Goal: Answer question/provide support: Share knowledge or assist other users

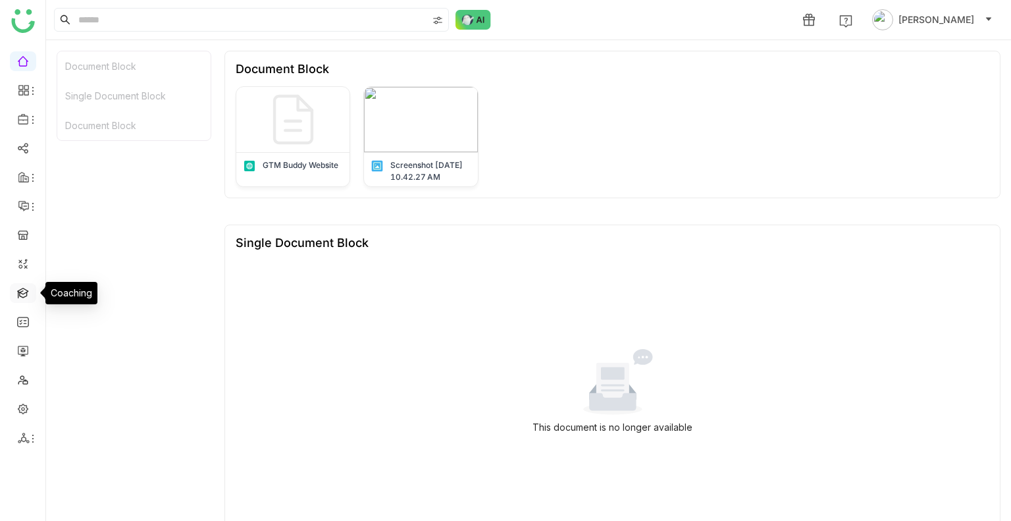
click at [17, 297] on link at bounding box center [23, 291] width 12 height 11
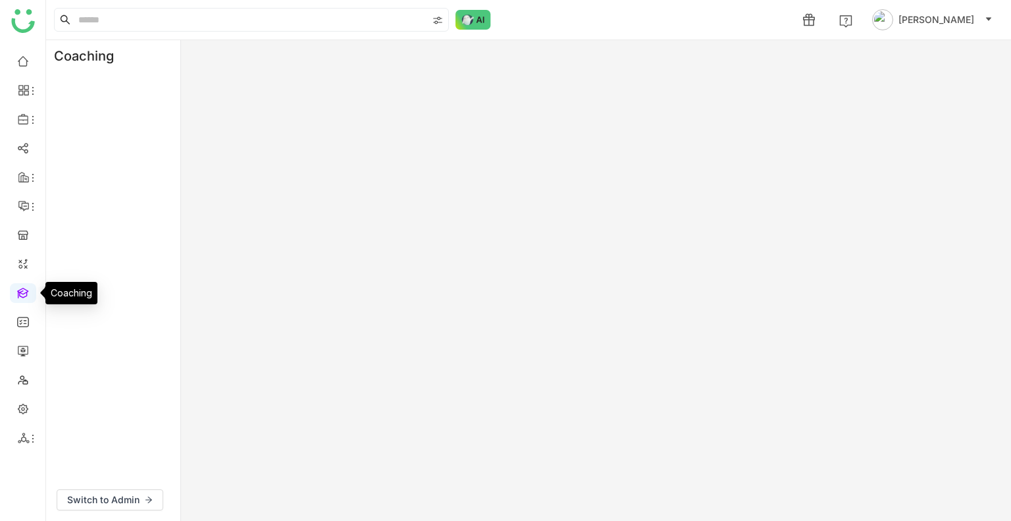
click at [17, 297] on link at bounding box center [23, 291] width 12 height 11
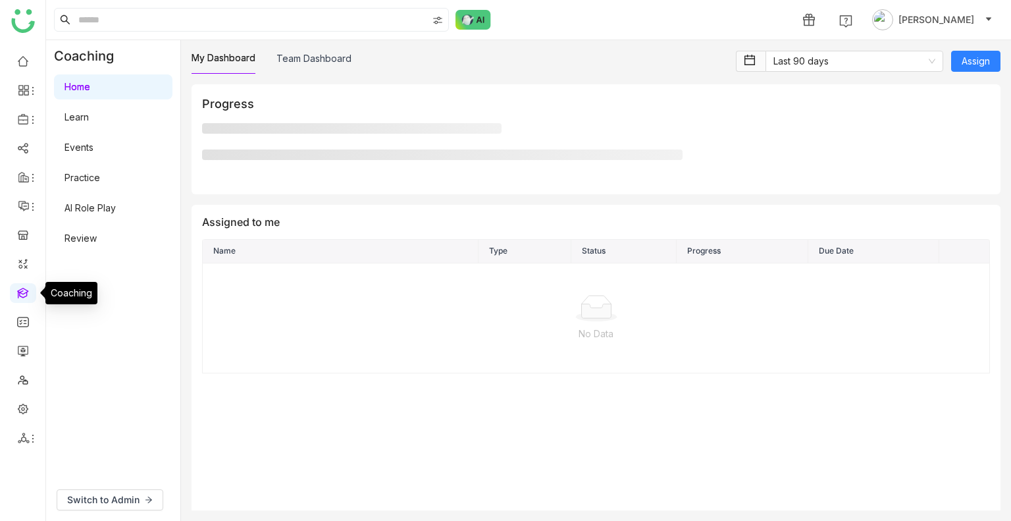
click at [17, 297] on link at bounding box center [23, 291] width 12 height 11
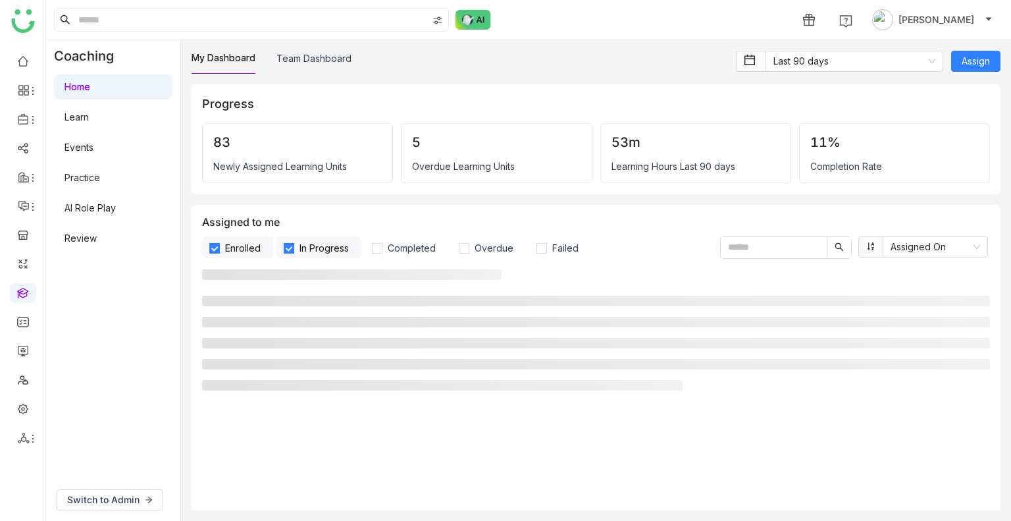
click at [86, 207] on link "AI Role Play" at bounding box center [90, 207] width 51 height 11
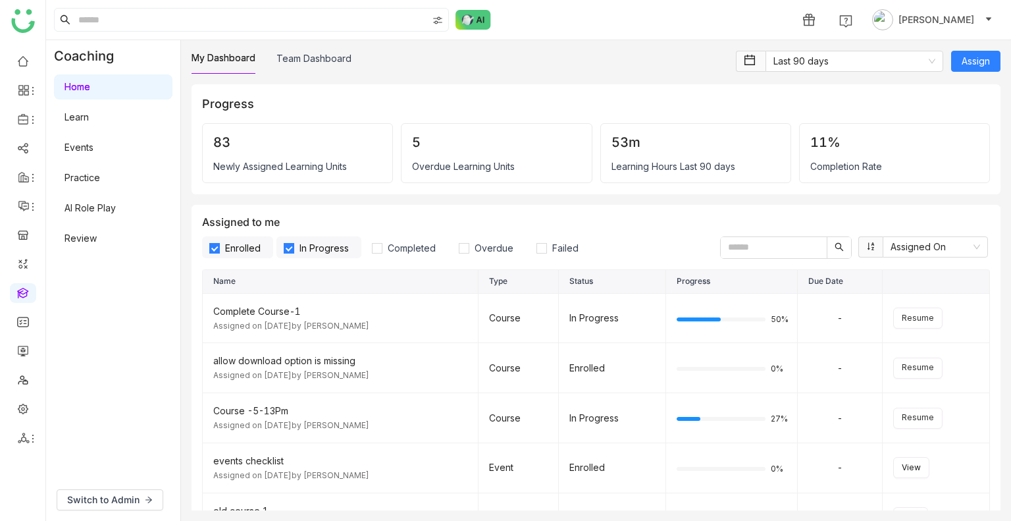
click at [86, 207] on link "AI Role Play" at bounding box center [90, 207] width 51 height 11
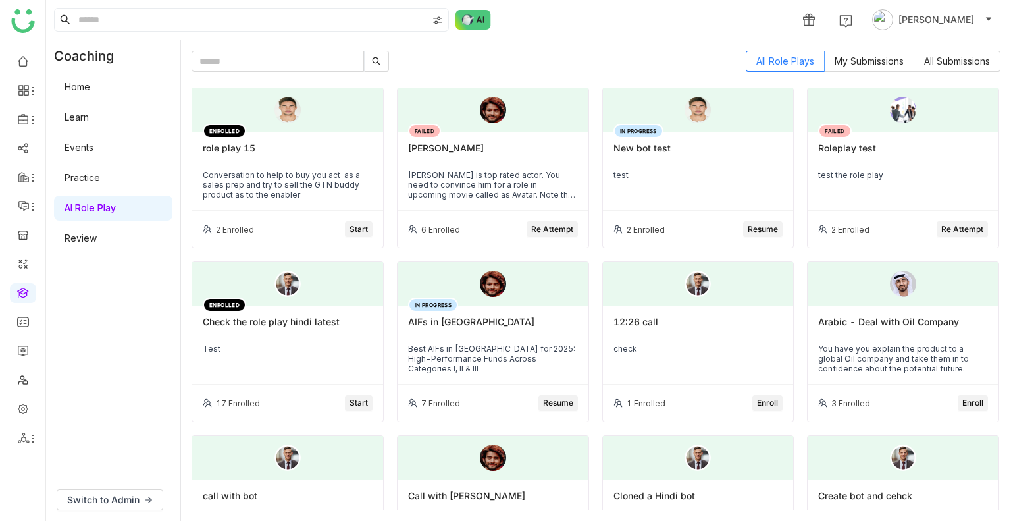
click at [455, 170] on div "Mahesh Babu is top rated actor. You need to convince him for a role in upcoming…" at bounding box center [493, 185] width 170 height 30
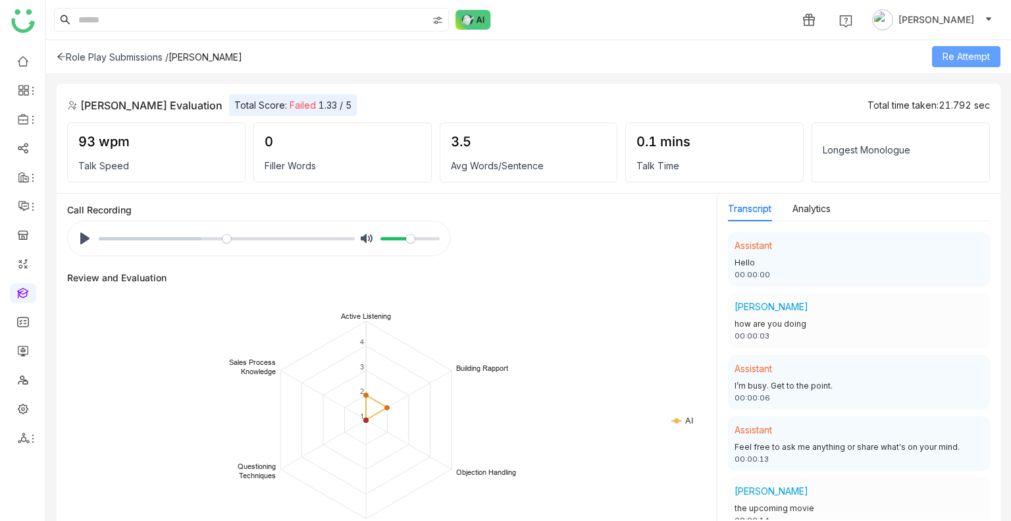
click at [948, 57] on span "Re Attempt" at bounding box center [965, 56] width 47 height 14
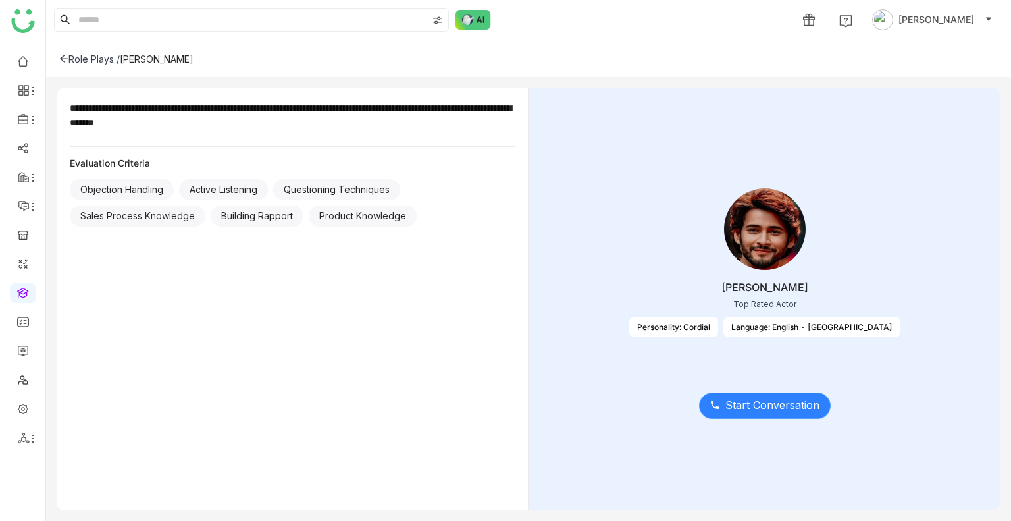
click at [739, 411] on span "Start Conversation" at bounding box center [772, 405] width 94 height 16
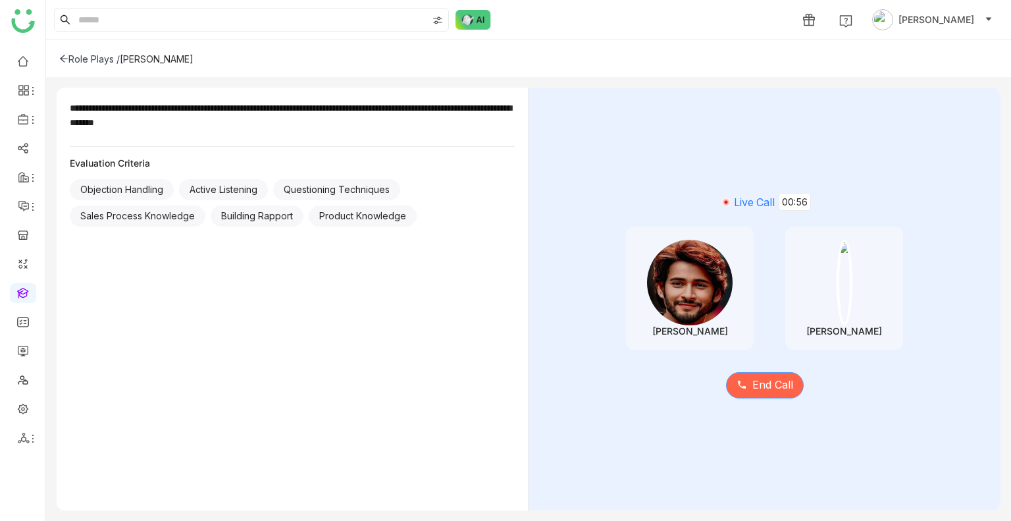
click at [790, 392] on span "End Call" at bounding box center [772, 384] width 41 height 16
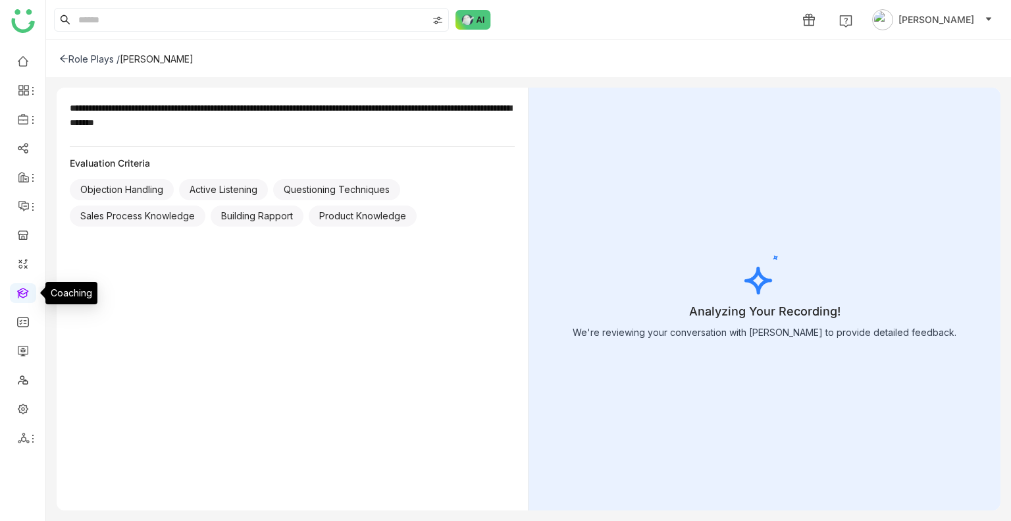
click at [18, 294] on link at bounding box center [23, 291] width 12 height 11
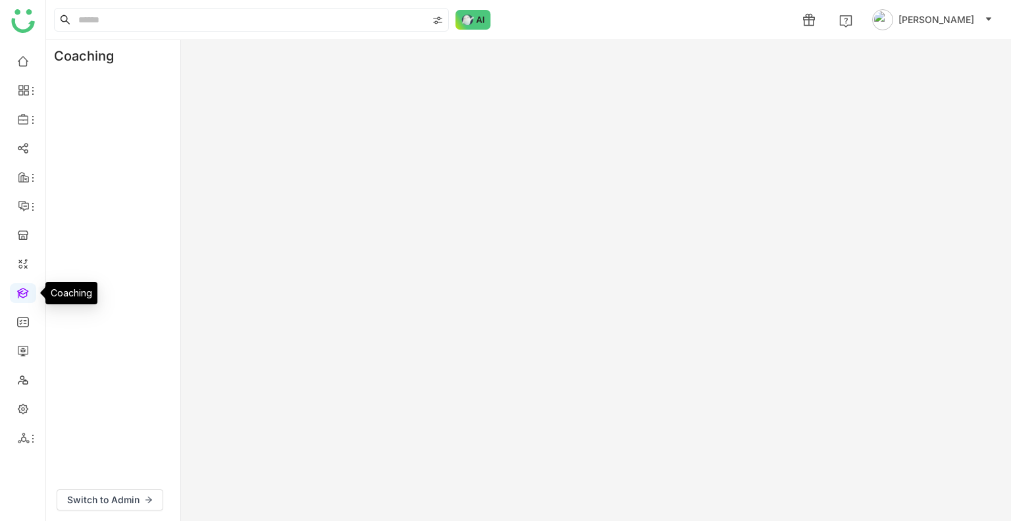
click at [18, 294] on link at bounding box center [23, 291] width 12 height 11
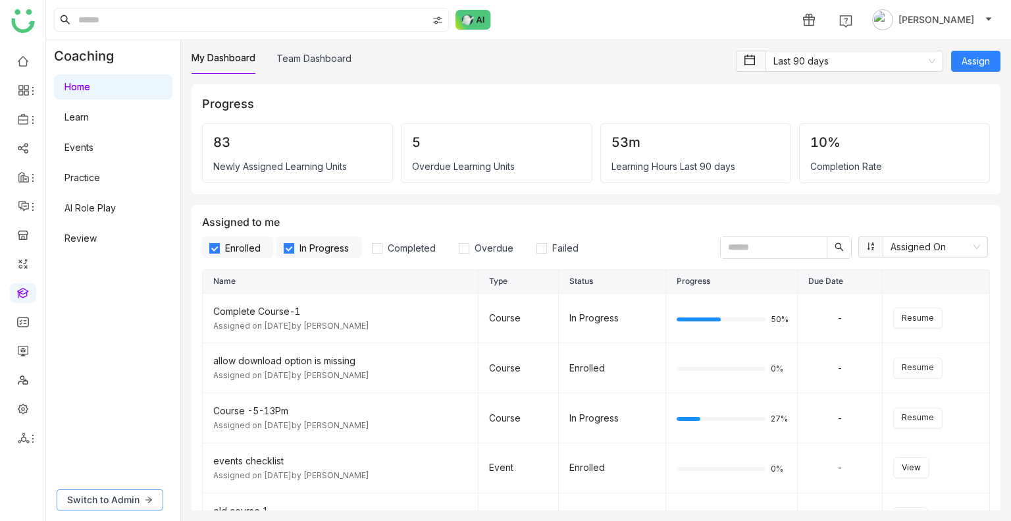
click at [110, 497] on span "Switch to Admin" at bounding box center [103, 499] width 72 height 14
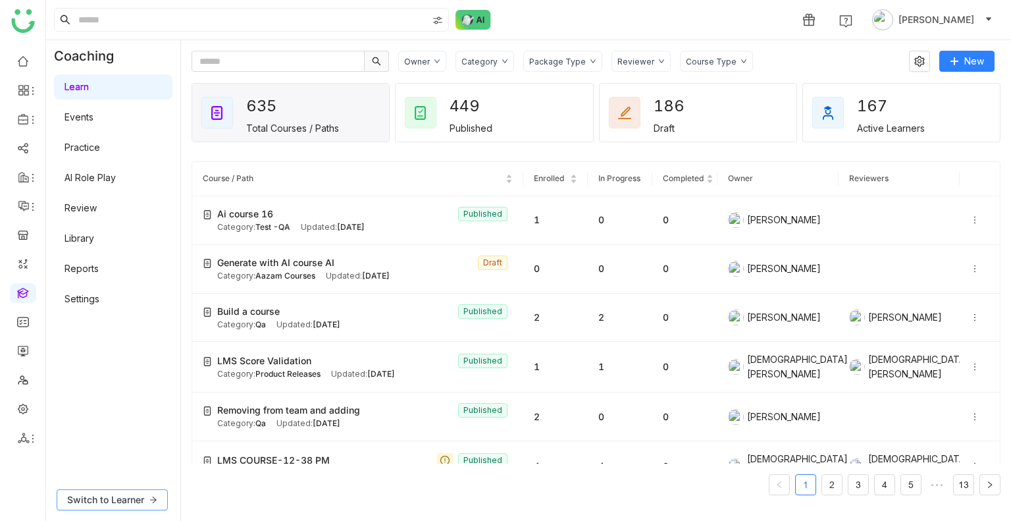
click at [115, 489] on button "Switch to Learner" at bounding box center [112, 499] width 111 height 21
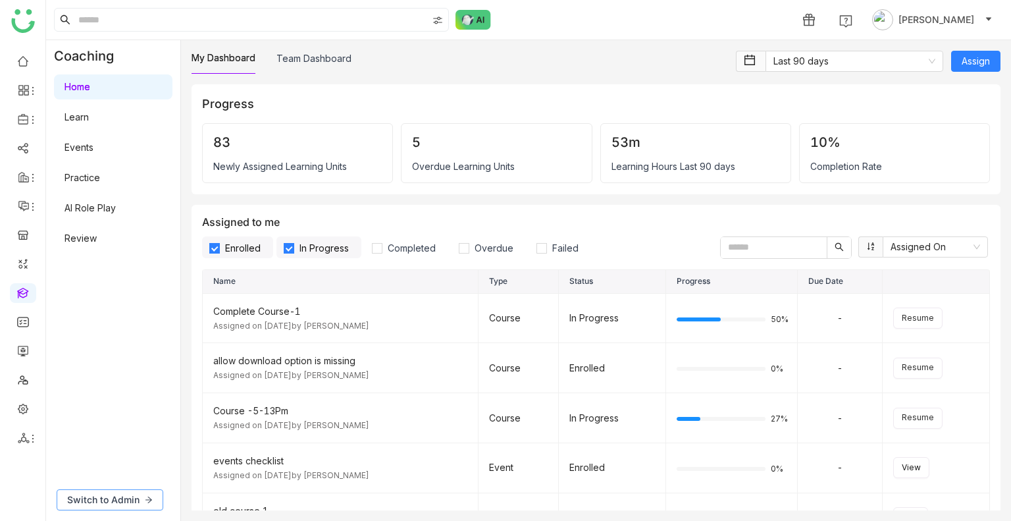
click at [109, 495] on span "Switch to Admin" at bounding box center [103, 499] width 72 height 14
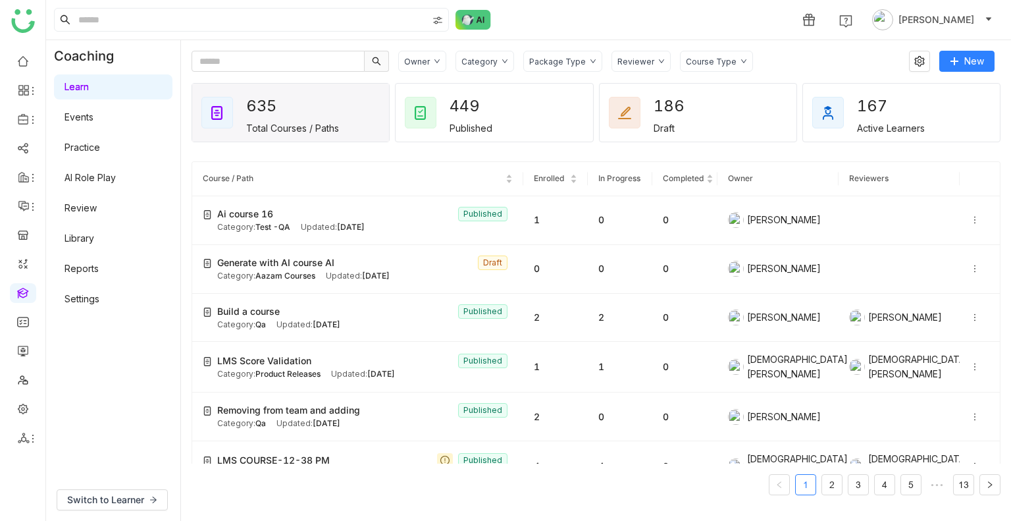
click at [78, 304] on link "Settings" at bounding box center [82, 298] width 35 height 11
click at [90, 300] on link "Settings" at bounding box center [82, 298] width 35 height 11
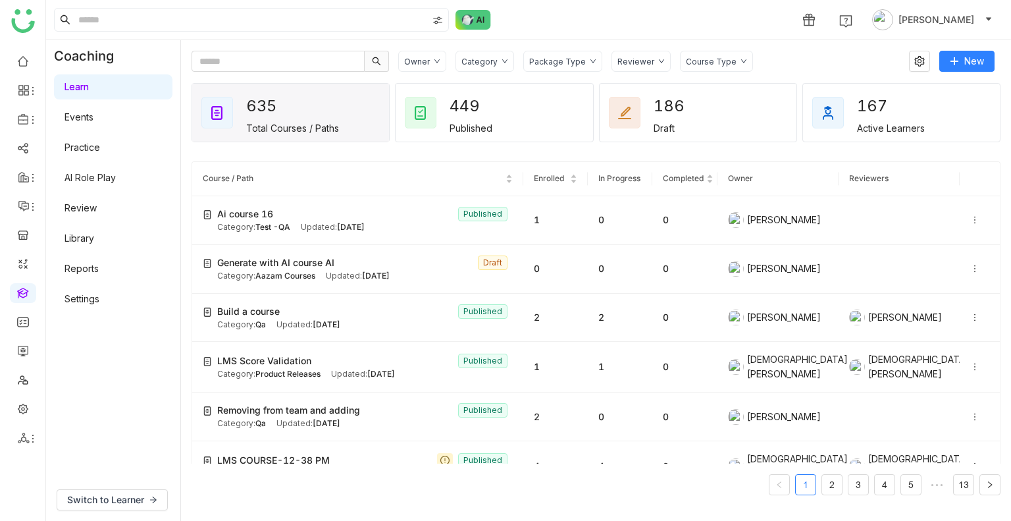
click at [90, 300] on link "Settings" at bounding box center [82, 298] width 35 height 11
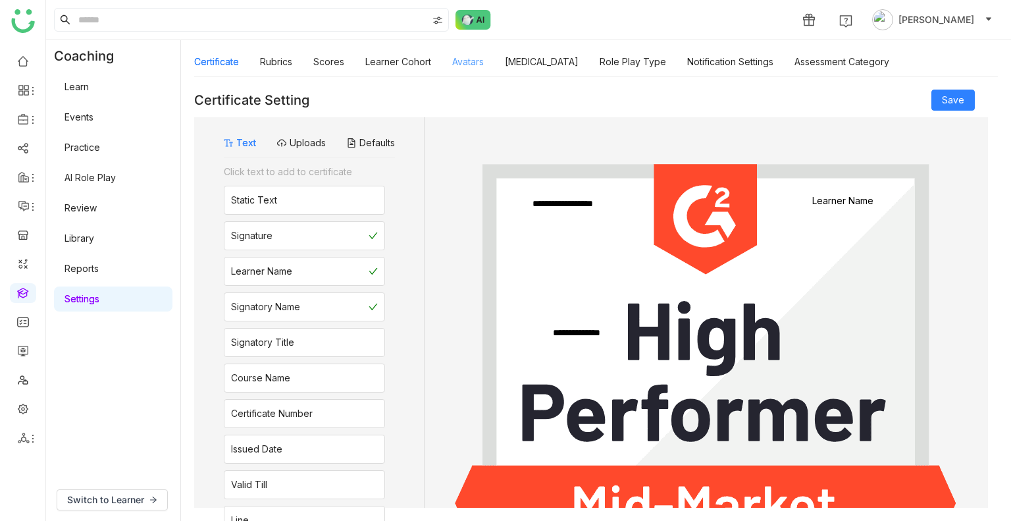
click at [466, 62] on link "Avatars" at bounding box center [468, 61] width 32 height 11
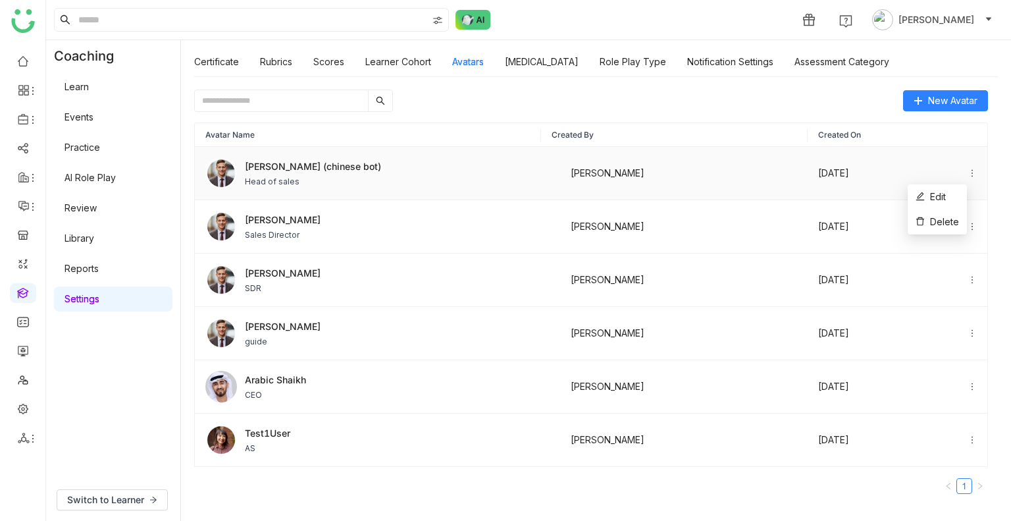
click at [968, 170] on icon at bounding box center [972, 172] width 9 height 9
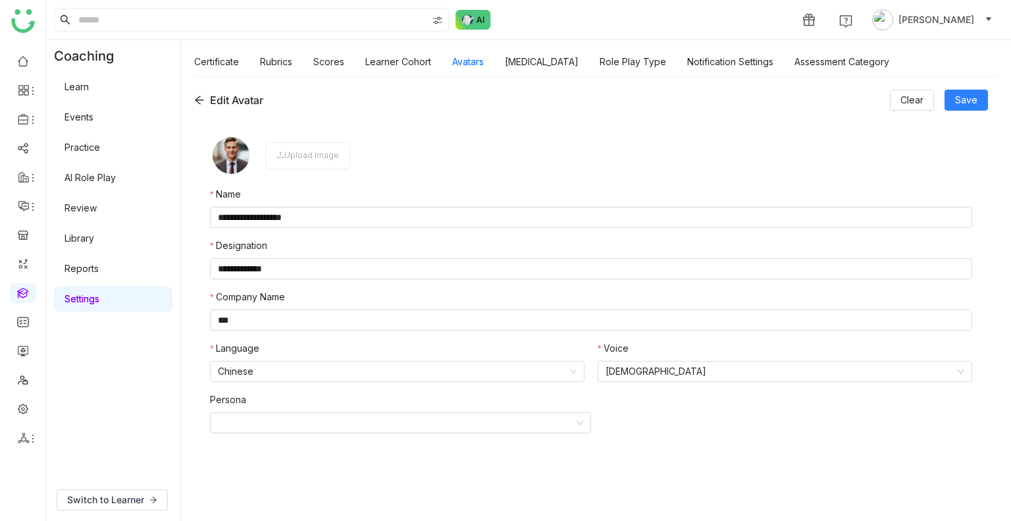
click at [195, 108] on div "Edit Avatar Clear Save" at bounding box center [591, 100] width 794 height 21
click at [197, 102] on icon at bounding box center [199, 100] width 11 height 11
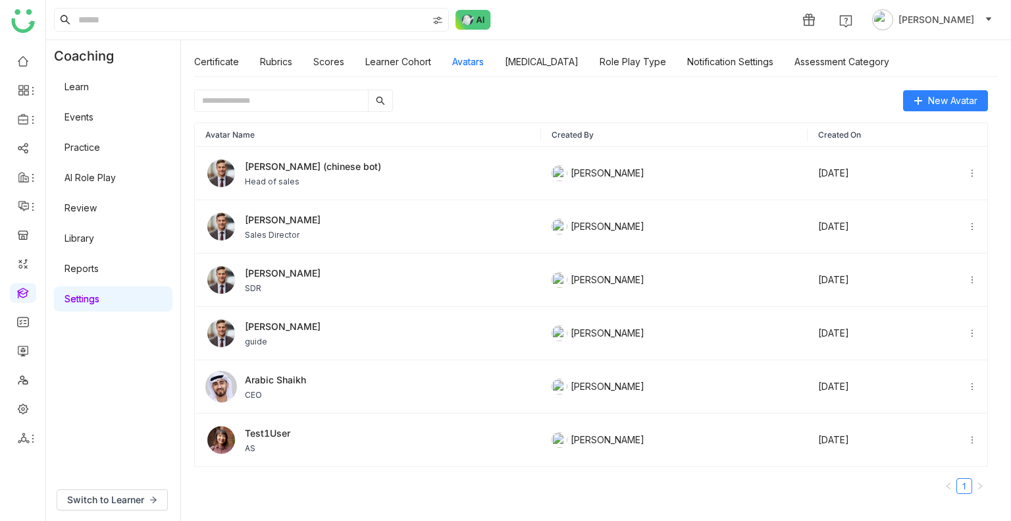
click at [74, 183] on link "AI Role Play" at bounding box center [90, 177] width 51 height 11
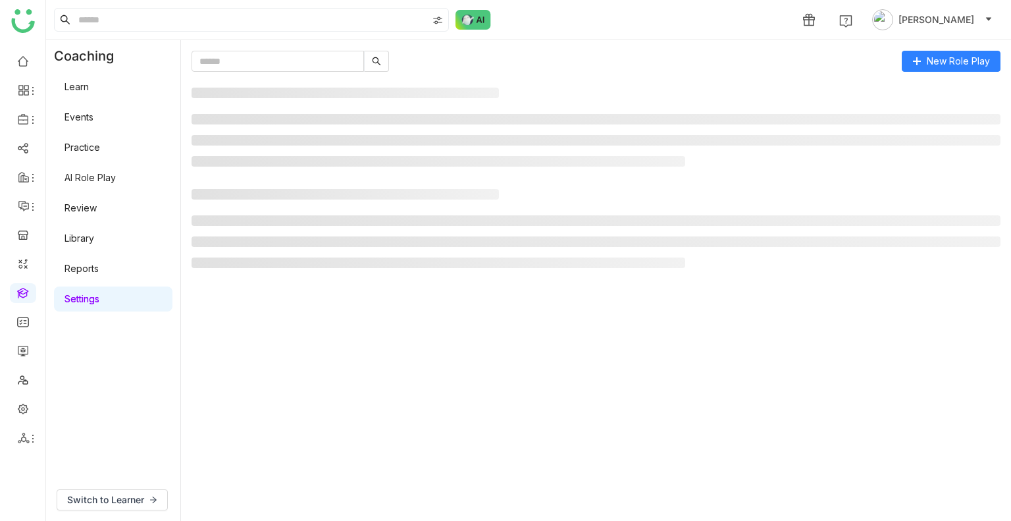
click at [74, 183] on link "AI Role Play" at bounding box center [90, 177] width 51 height 11
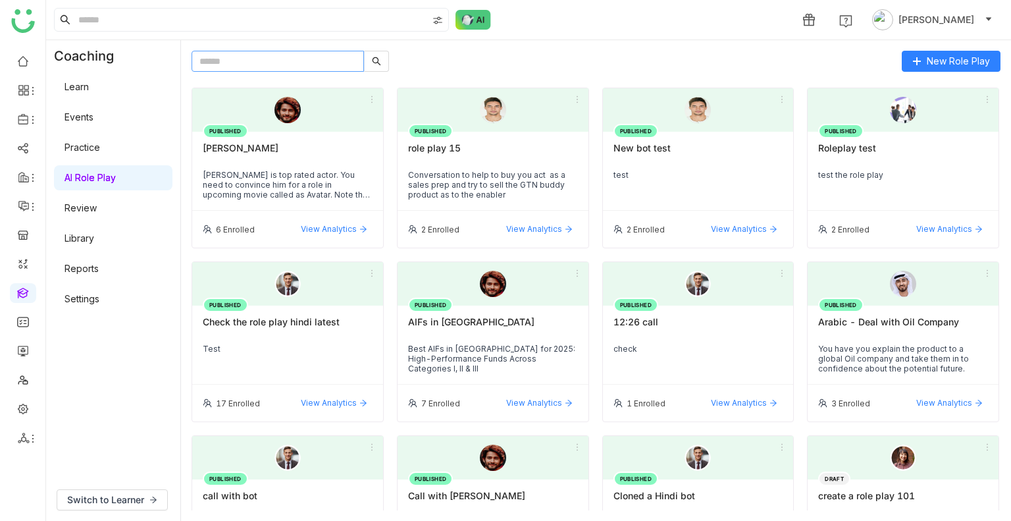
click at [226, 65] on input "text" at bounding box center [278, 61] width 172 height 21
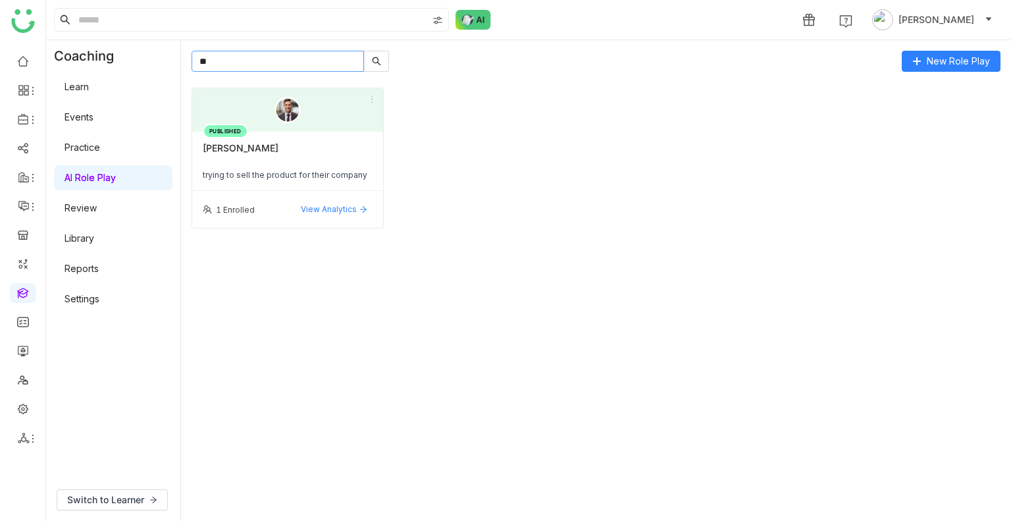
type input "**"
click at [291, 165] on div "PUBLISHED Mr. Zhang trying to sell the product for their company" at bounding box center [287, 161] width 191 height 59
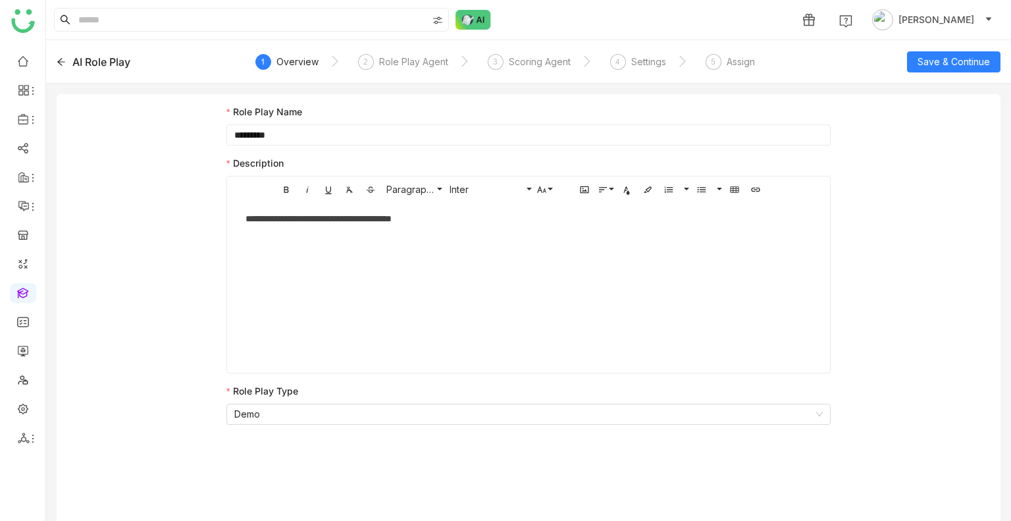
click at [63, 65] on icon at bounding box center [61, 61] width 9 height 9
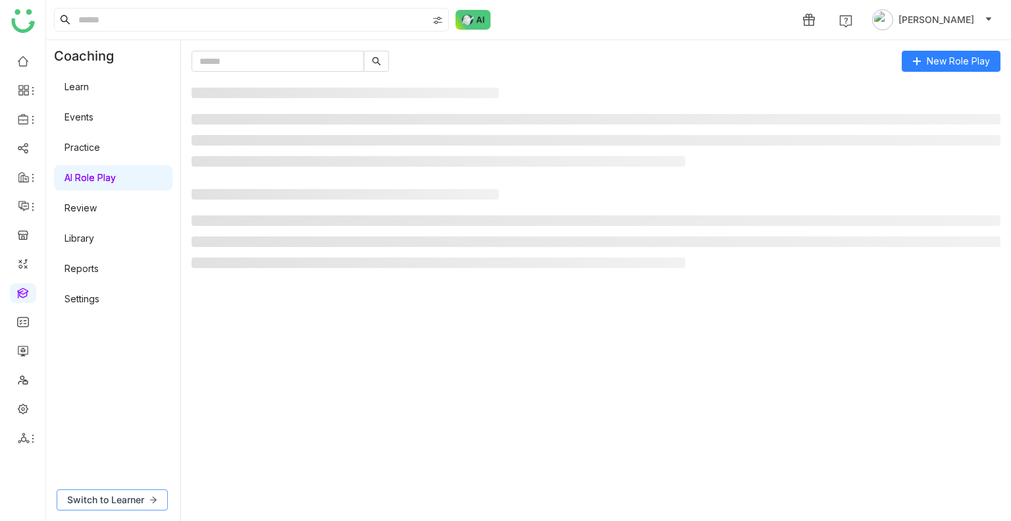
click at [135, 492] on span "Switch to Learner" at bounding box center [105, 499] width 77 height 14
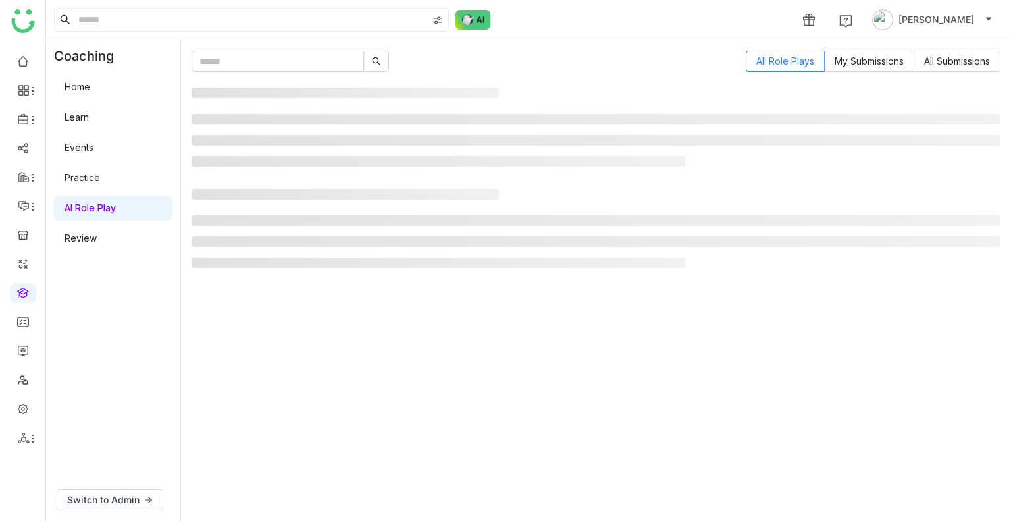
click at [246, 72] on div "All Role Plays My Submissions All Submissions" at bounding box center [596, 280] width 809 height 459
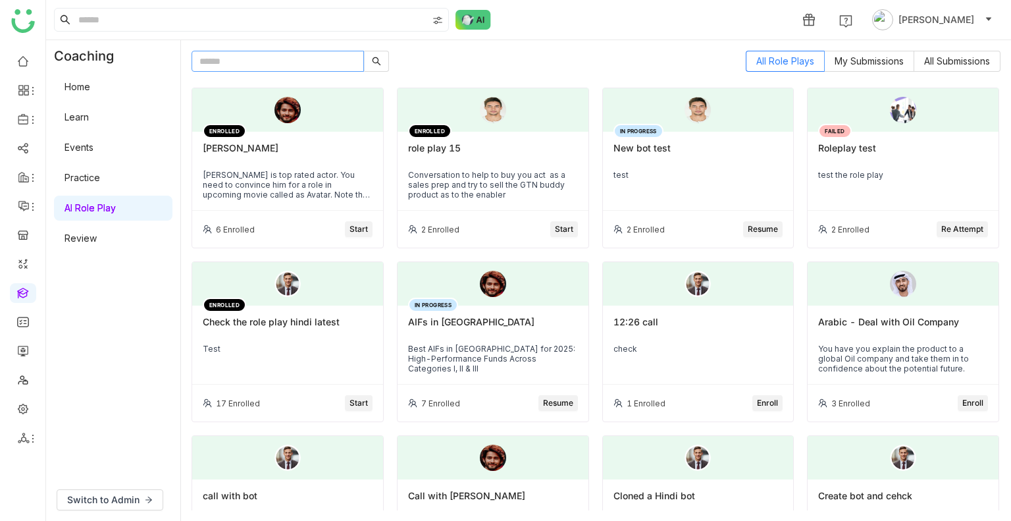
click at [245, 70] on input "text" at bounding box center [278, 61] width 172 height 21
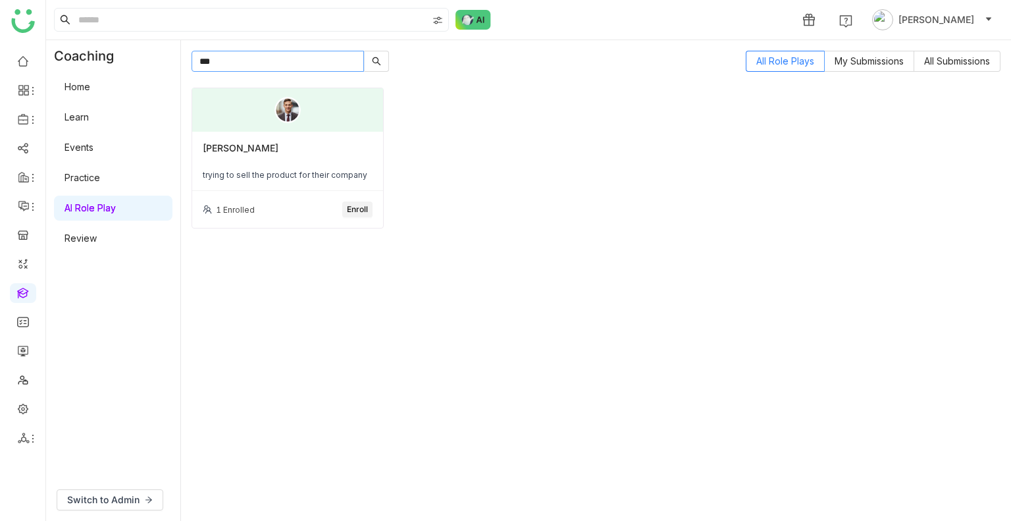
type input "***"
click at [345, 188] on div "Mr. Zhang trying to sell the product for their company" at bounding box center [287, 161] width 191 height 59
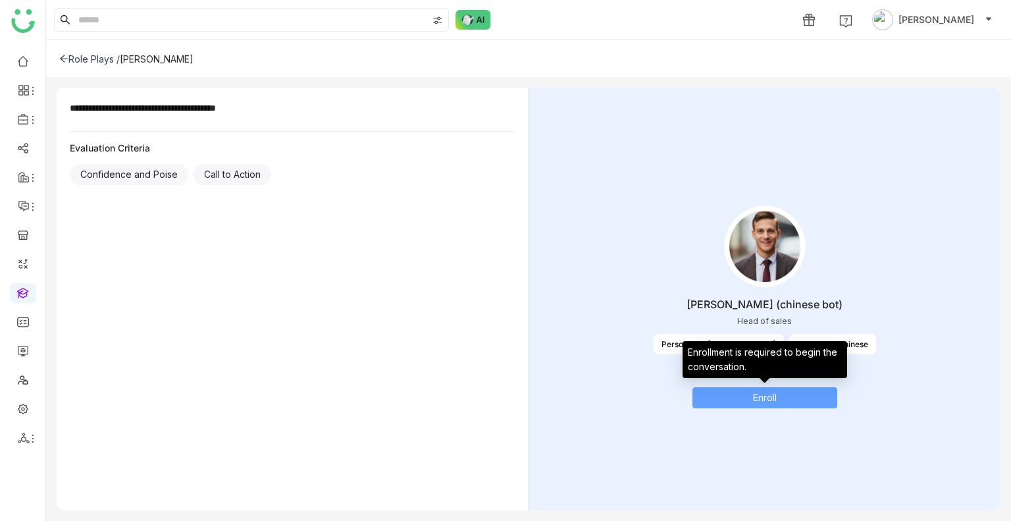
click at [750, 394] on button "Enroll" at bounding box center [764, 397] width 145 height 21
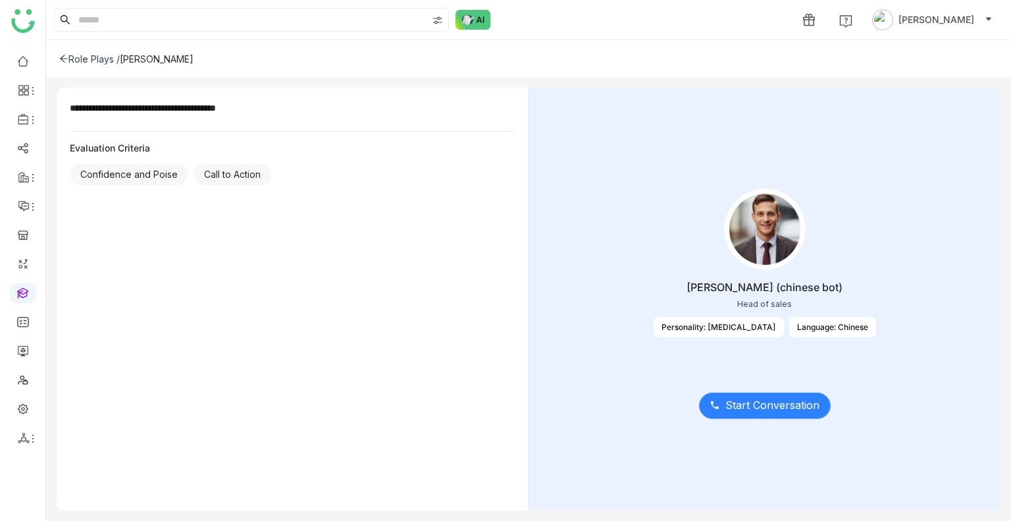
click at [769, 404] on span "Start Conversation" at bounding box center [772, 405] width 94 height 16
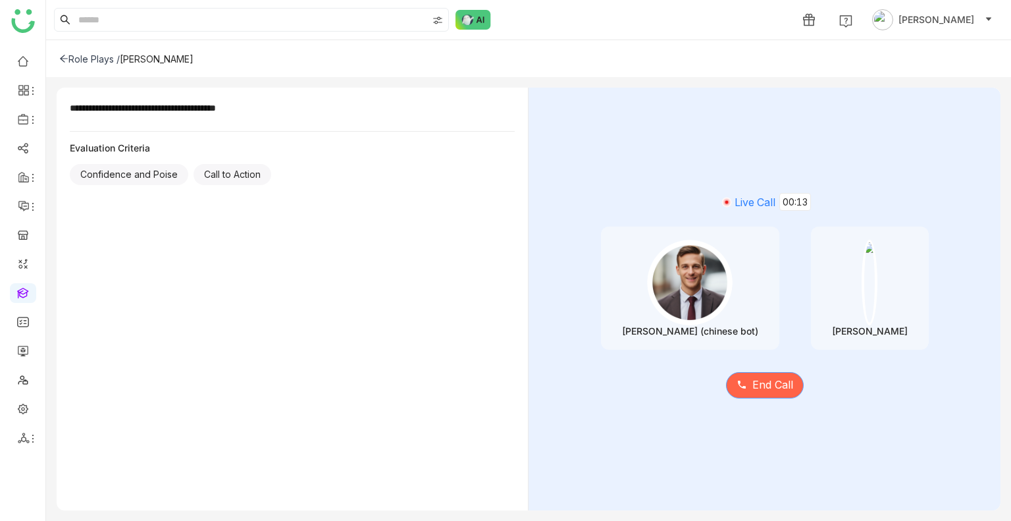
click at [771, 386] on span "End Call" at bounding box center [772, 384] width 41 height 16
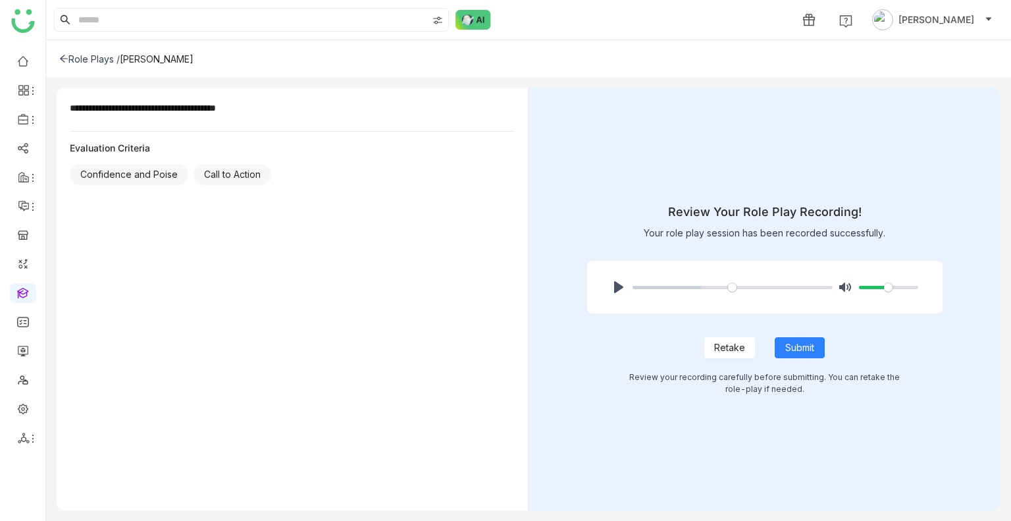
click at [732, 342] on span "Retake" at bounding box center [729, 347] width 31 height 14
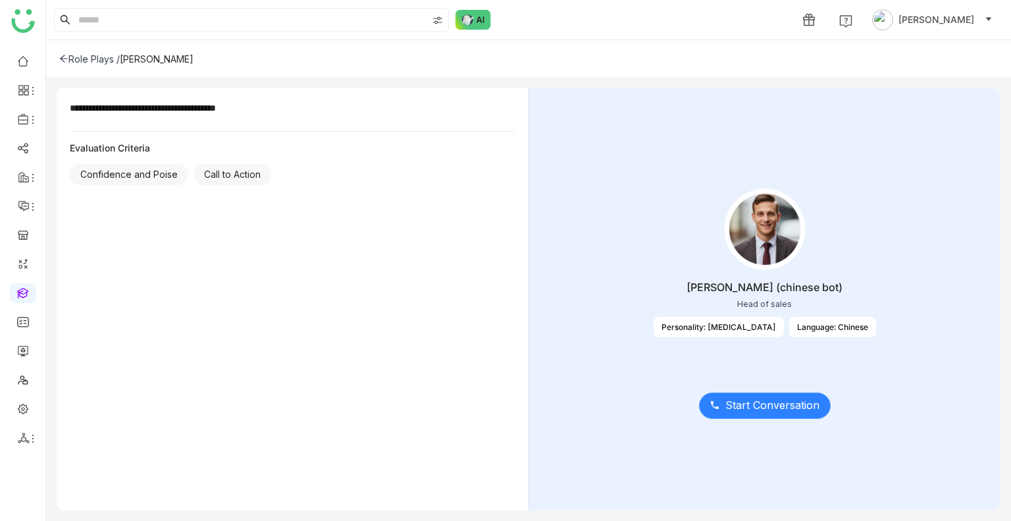
click at [788, 397] on span "Start Conversation" at bounding box center [772, 405] width 94 height 16
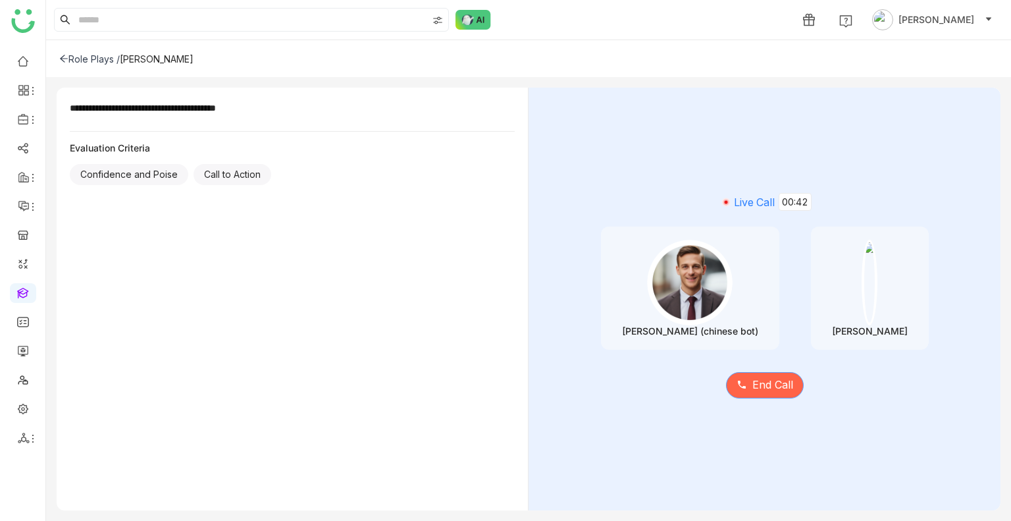
click at [779, 389] on span "End Call" at bounding box center [772, 384] width 41 height 16
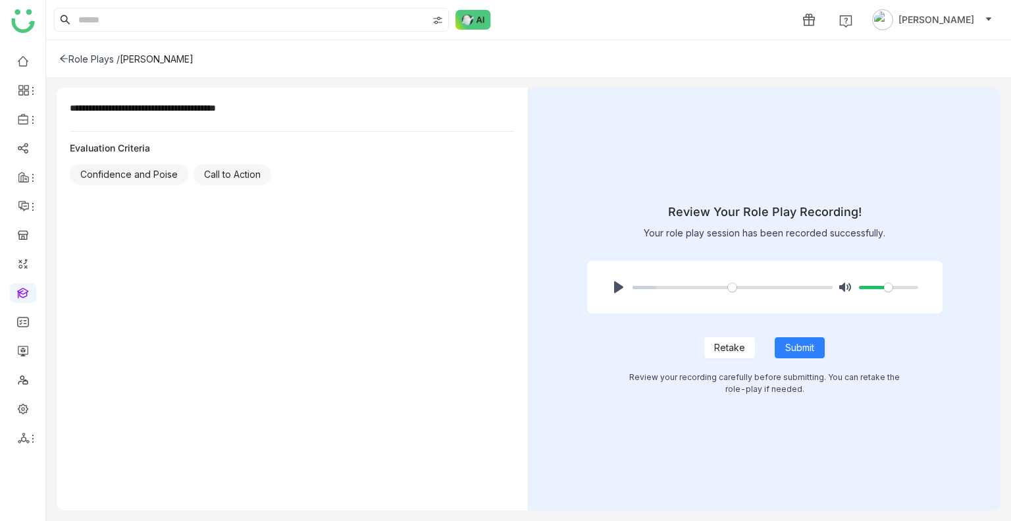
click at [729, 348] on span "Retake" at bounding box center [729, 347] width 31 height 14
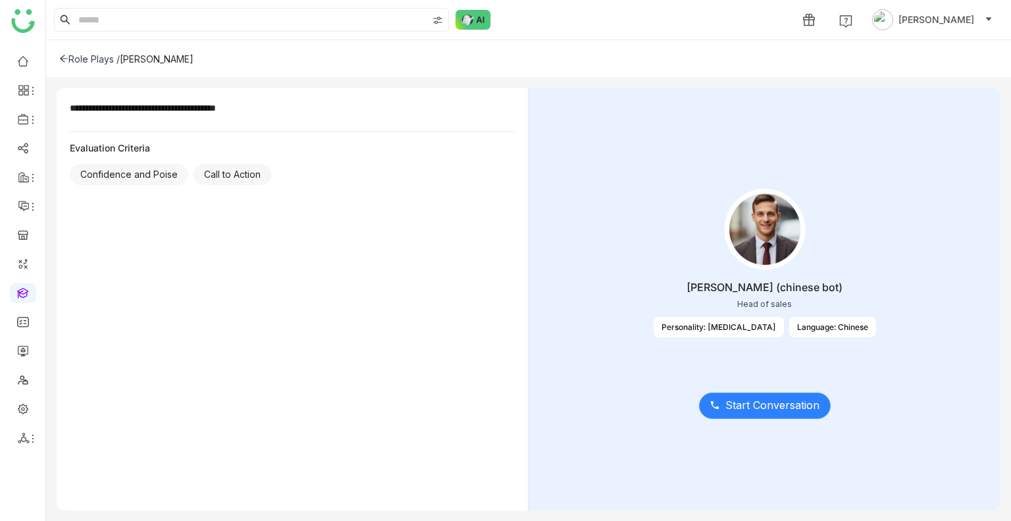
click at [739, 405] on span "Start Conversation" at bounding box center [772, 405] width 94 height 16
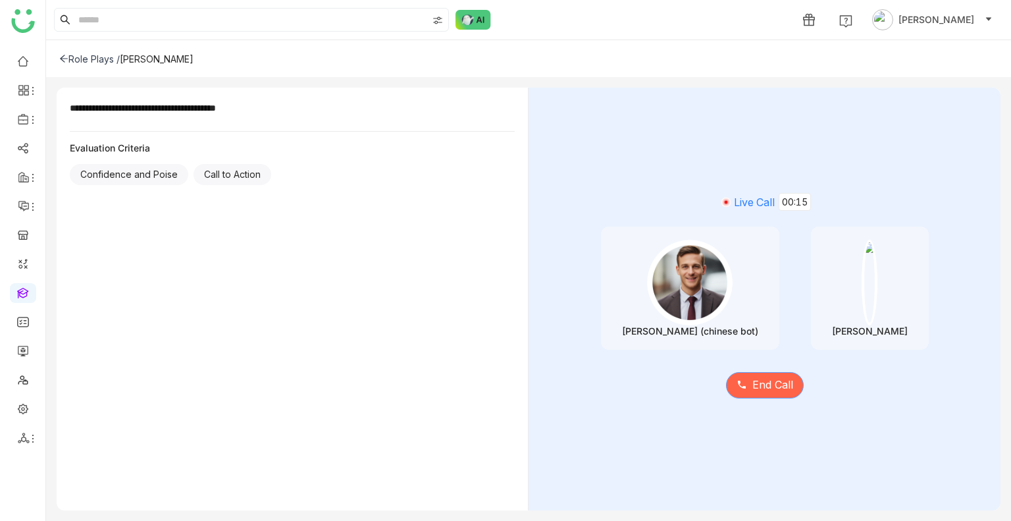
click at [770, 384] on span "End Call" at bounding box center [772, 384] width 41 height 16
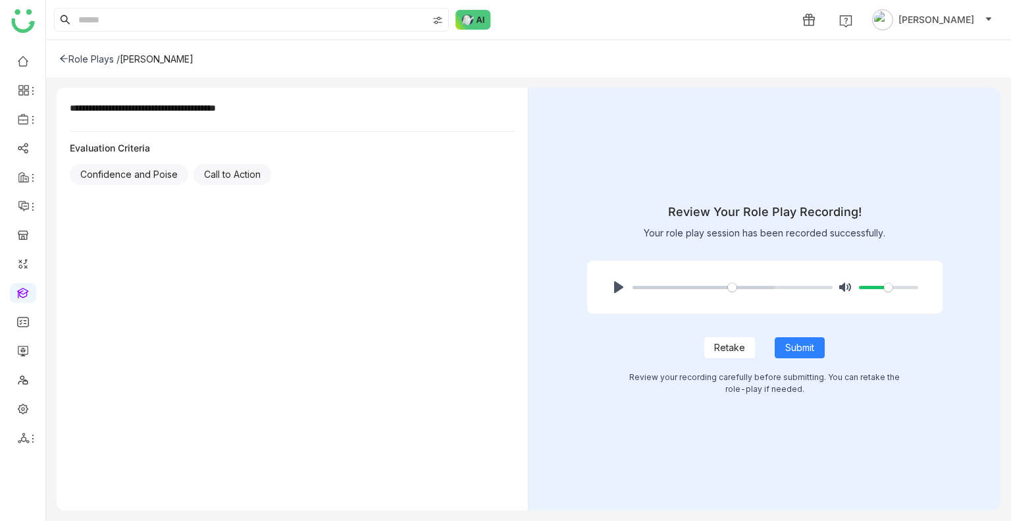
click at [721, 339] on button "Retake" at bounding box center [729, 347] width 51 height 21
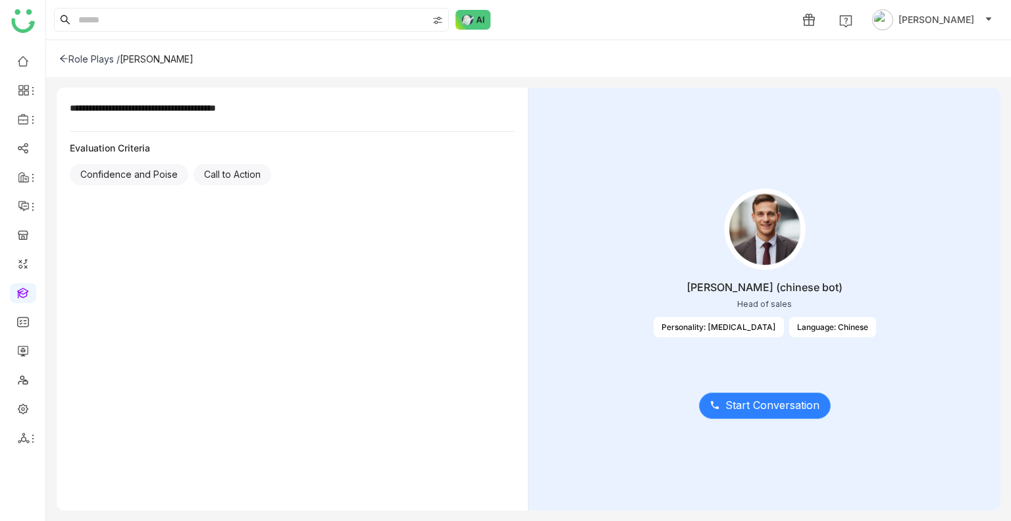
click at [750, 402] on span "Start Conversation" at bounding box center [772, 405] width 94 height 16
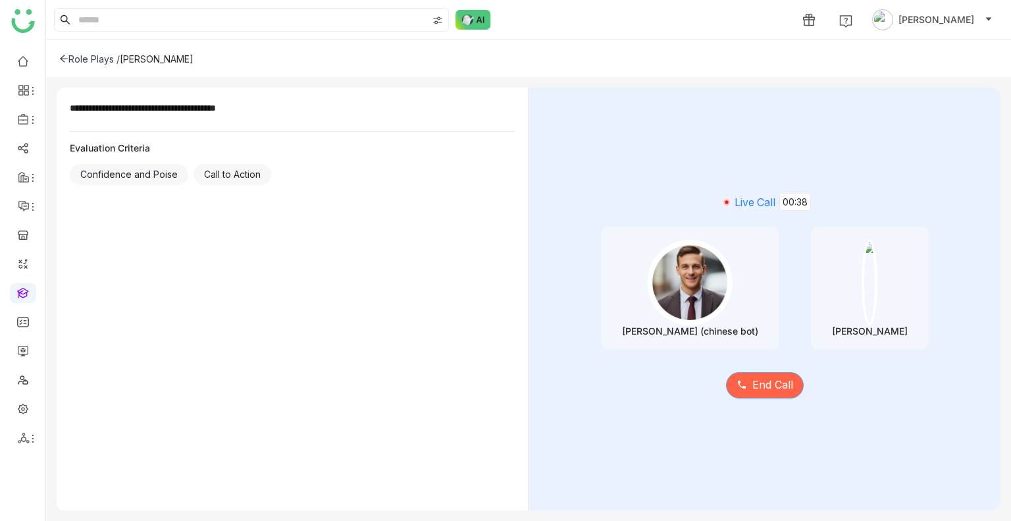
click at [761, 388] on span "End Call" at bounding box center [772, 384] width 41 height 16
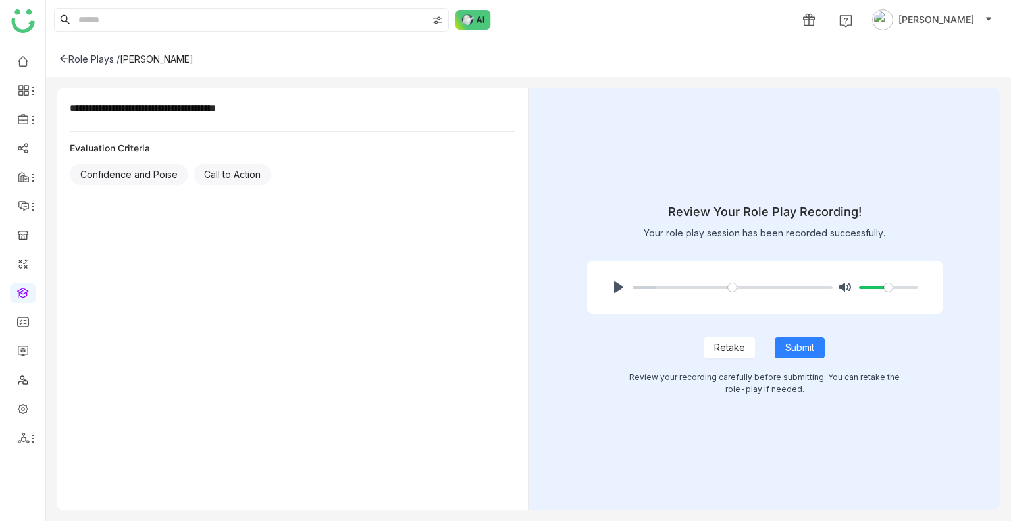
click at [721, 348] on span "Retake" at bounding box center [729, 347] width 31 height 14
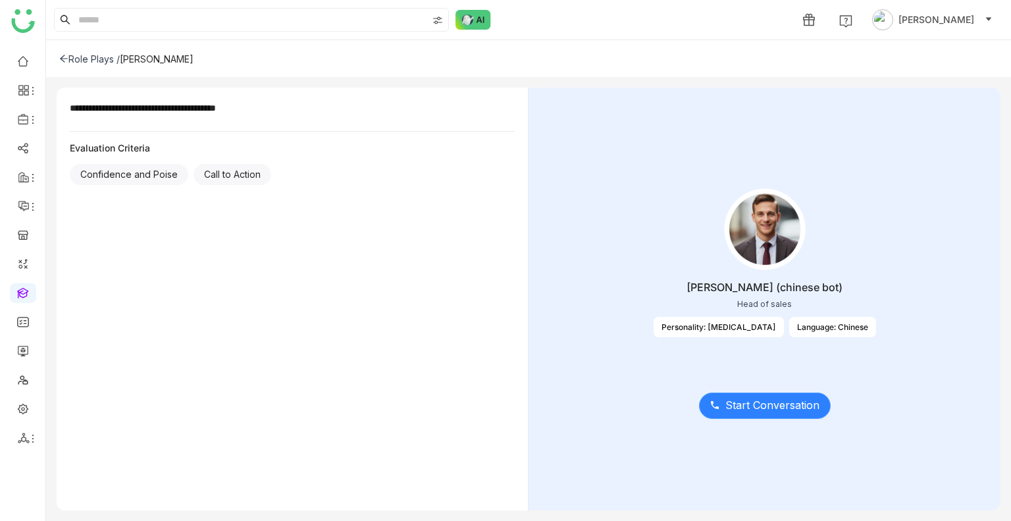
click at [727, 403] on span "Start Conversation" at bounding box center [772, 405] width 94 height 16
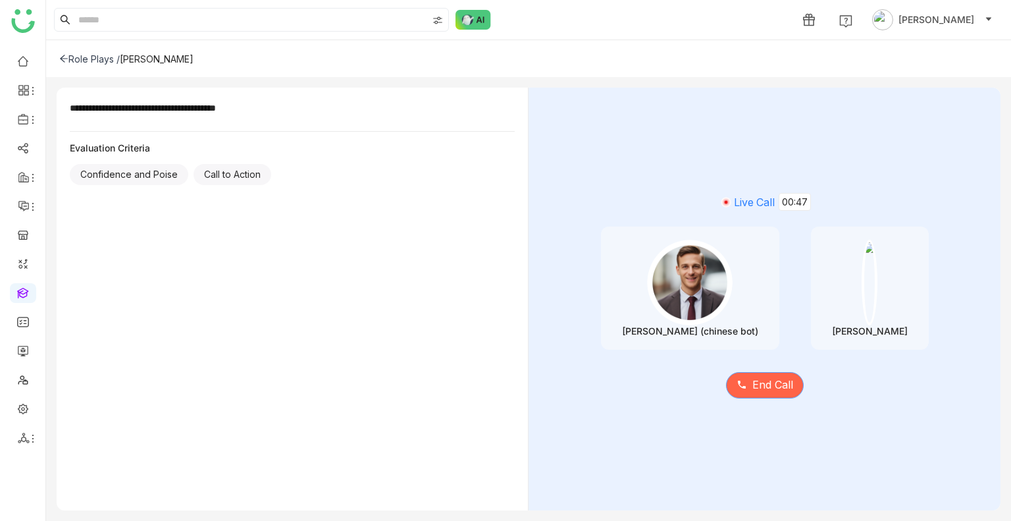
click at [744, 392] on button "End Call" at bounding box center [765, 385] width 78 height 26
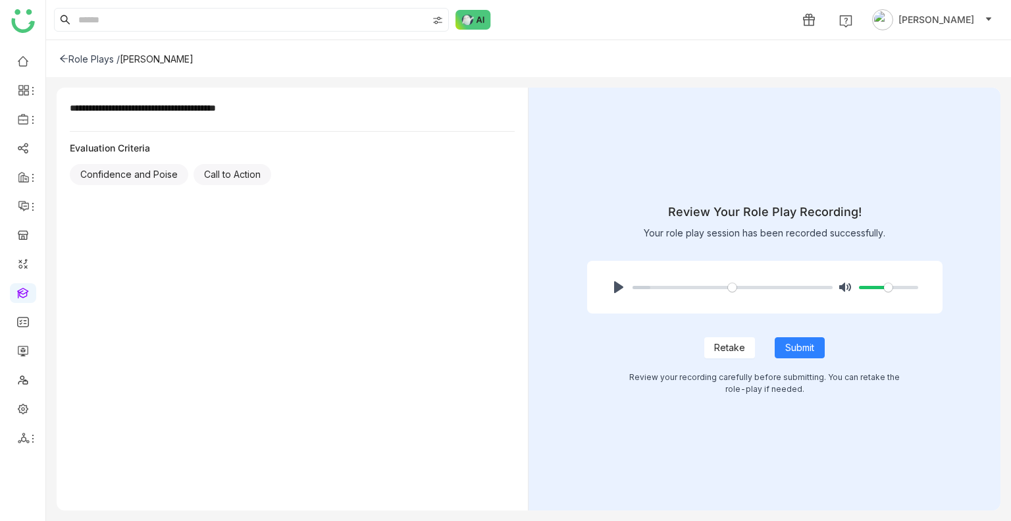
click at [738, 346] on span "Retake" at bounding box center [729, 347] width 31 height 14
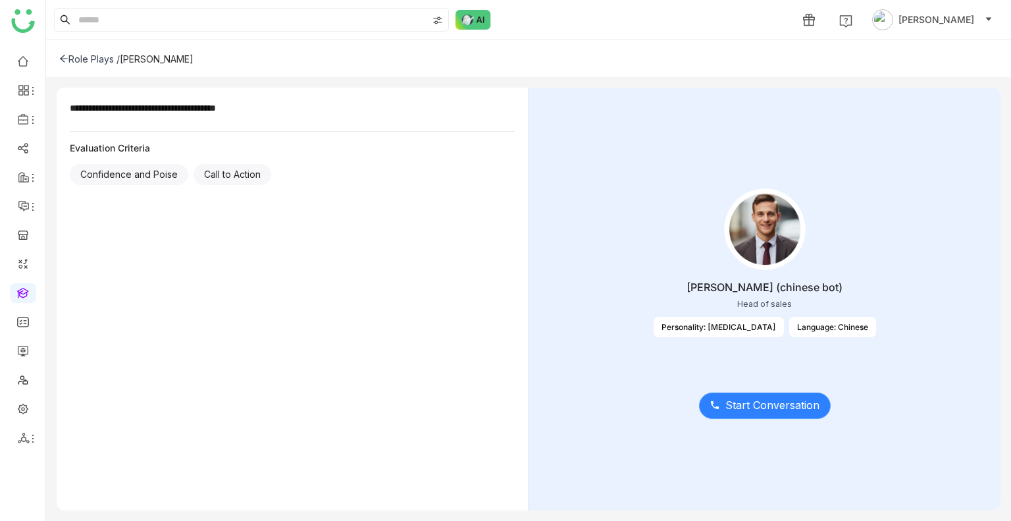
click at [779, 400] on span "Start Conversation" at bounding box center [772, 405] width 94 height 16
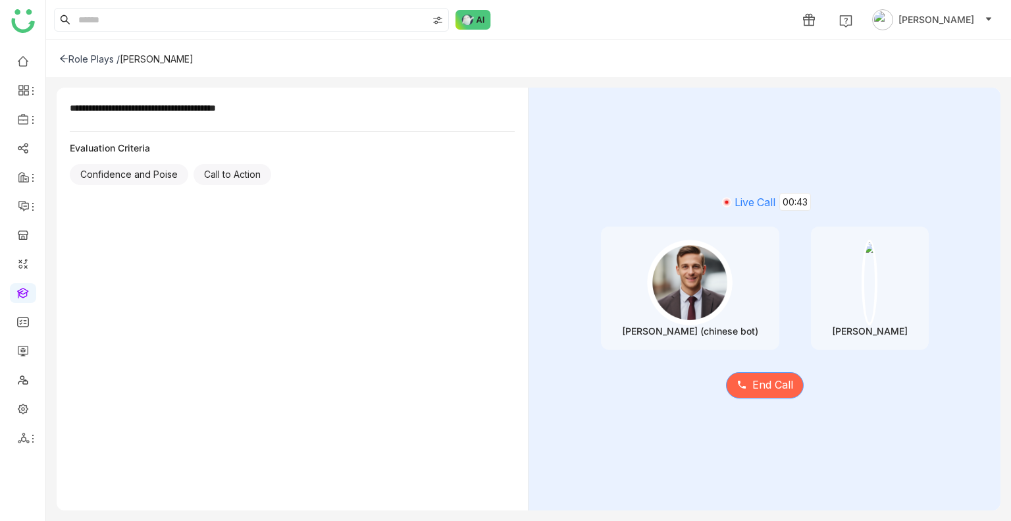
click at [761, 381] on span "End Call" at bounding box center [772, 384] width 41 height 16
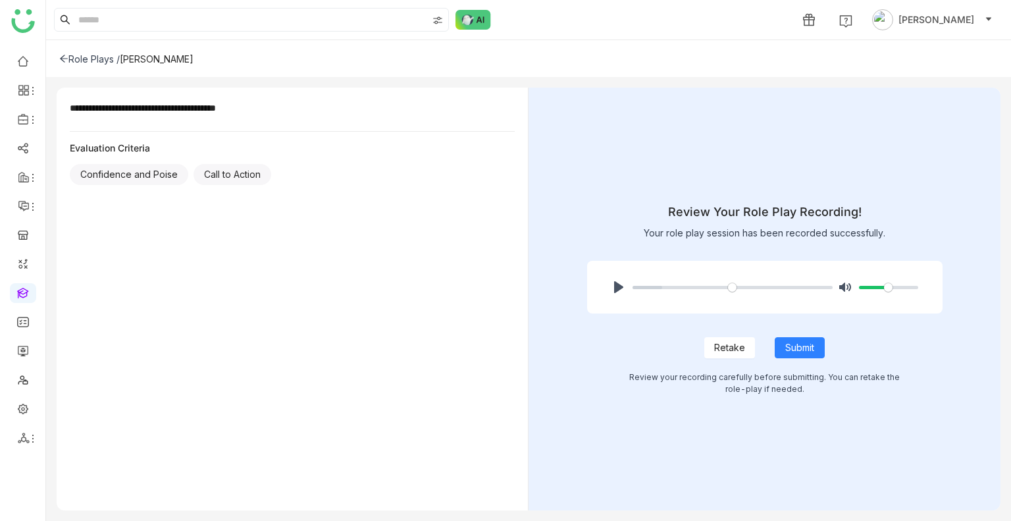
click at [740, 355] on button "Retake" at bounding box center [729, 347] width 51 height 21
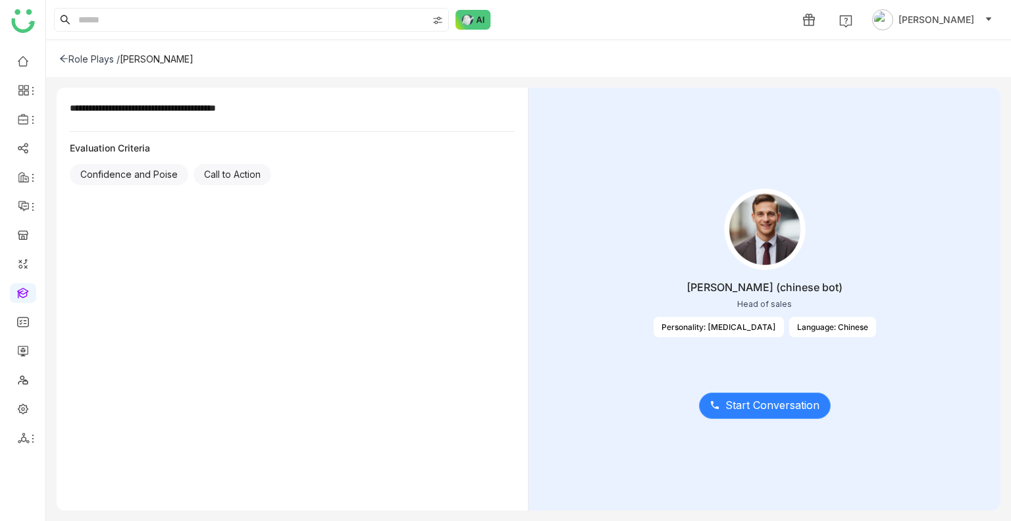
click at [767, 403] on span "Start Conversation" at bounding box center [772, 405] width 94 height 16
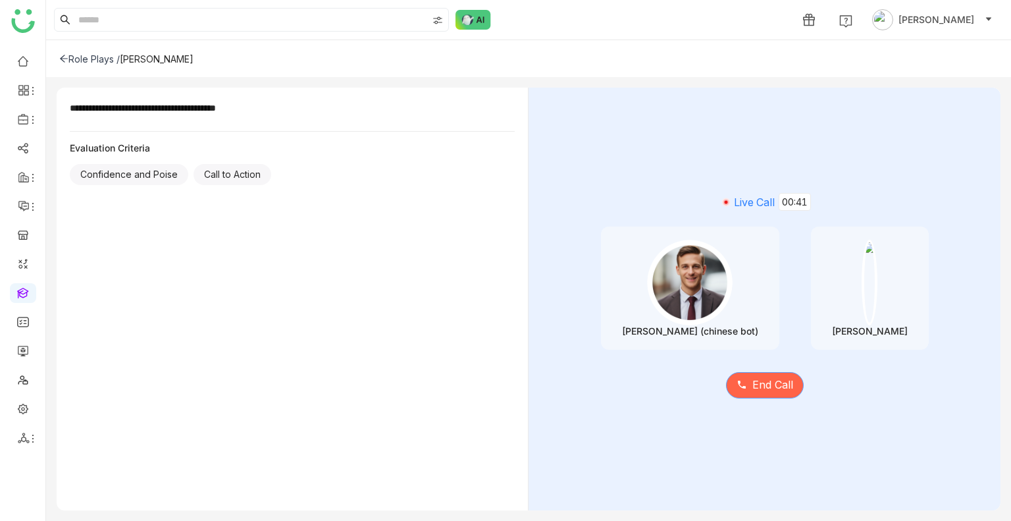
click at [765, 388] on span "End Call" at bounding box center [772, 384] width 41 height 16
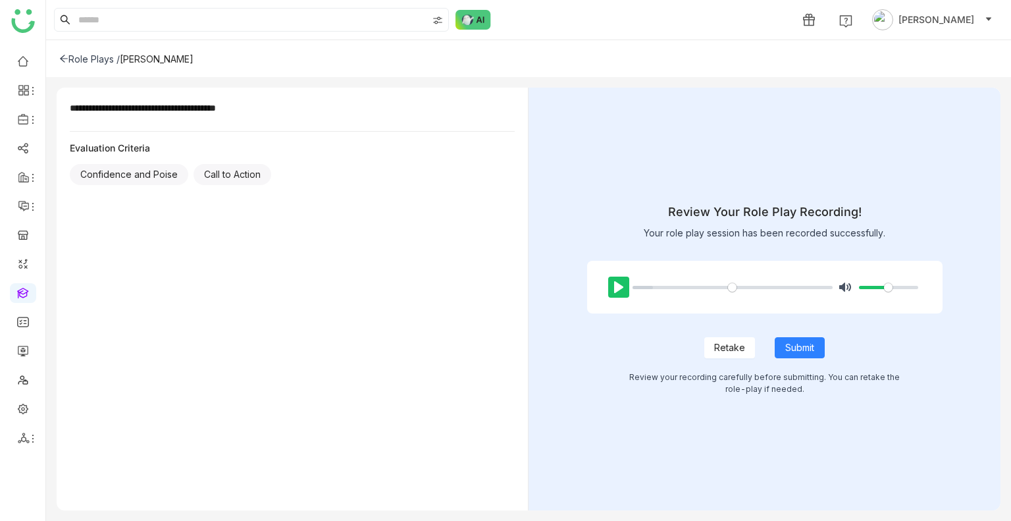
click at [618, 286] on button "Pause Play" at bounding box center [618, 286] width 21 height 21
type input "*****"
type input "***"
type input "*****"
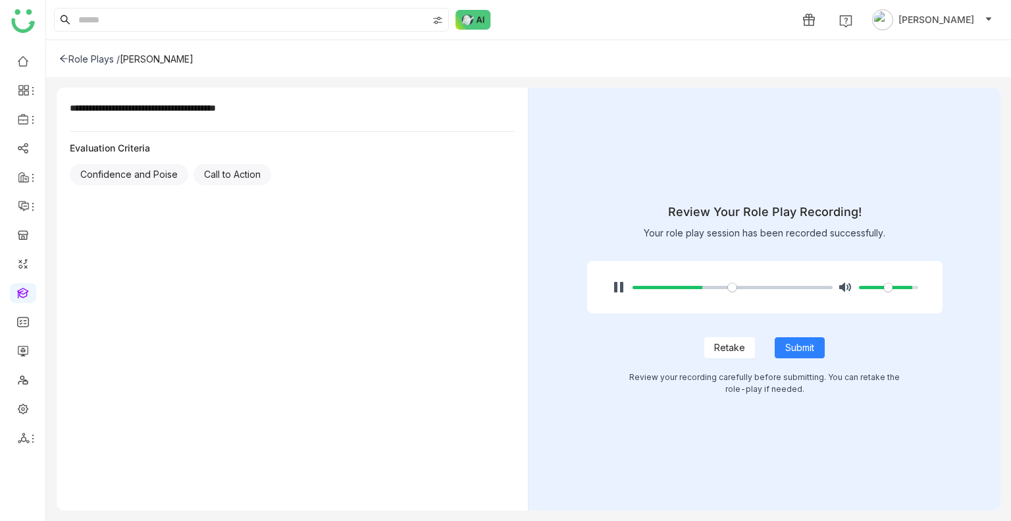
type input "***"
click at [908, 288] on input "Volume" at bounding box center [888, 287] width 59 height 13
type input "***"
click at [721, 357] on button "Retake" at bounding box center [729, 347] width 51 height 21
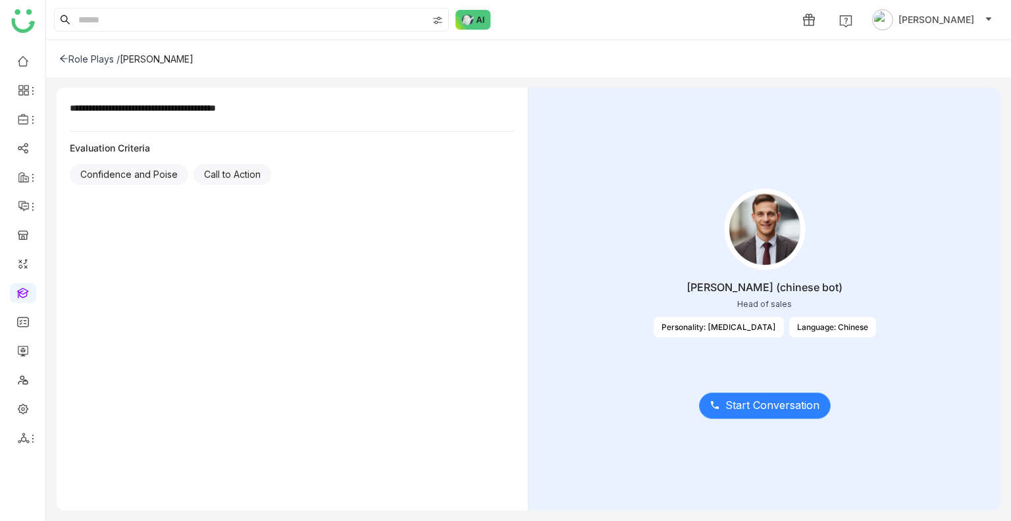
click at [737, 404] on span "Start Conversation" at bounding box center [772, 405] width 94 height 16
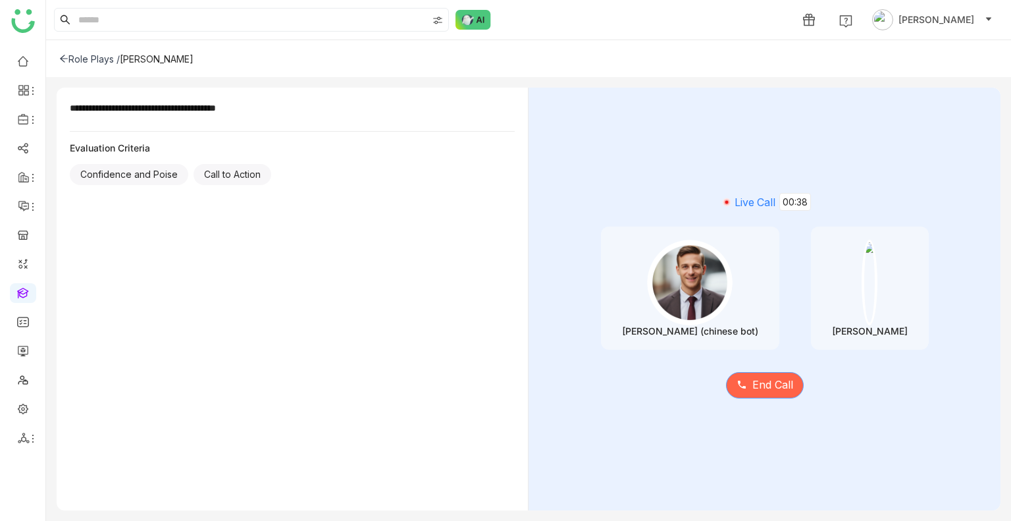
click at [763, 389] on span "End Call" at bounding box center [772, 384] width 41 height 16
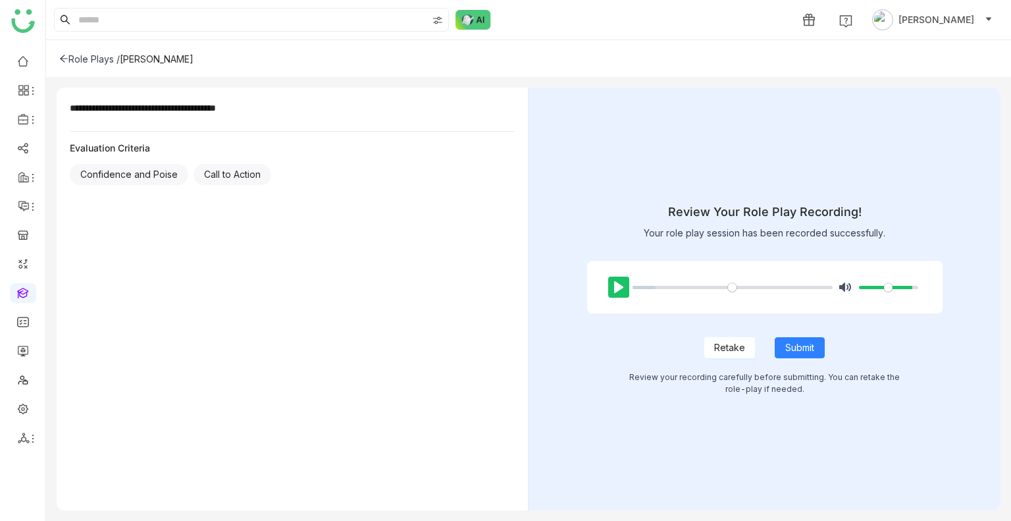
click at [613, 282] on button "Pause Play" at bounding box center [618, 286] width 21 height 21
click at [738, 349] on span "Retake" at bounding box center [729, 347] width 31 height 14
type input "****"
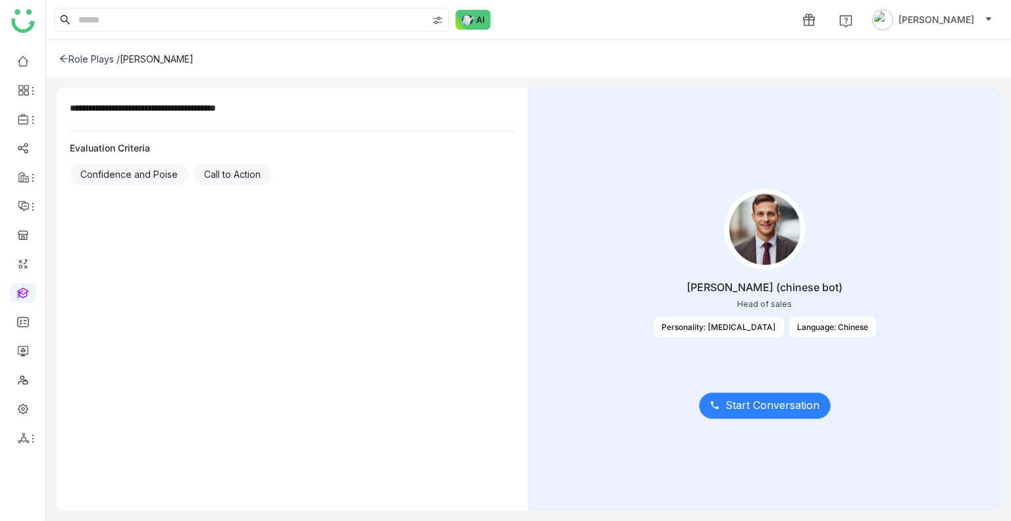
click at [742, 407] on span "Start Conversation" at bounding box center [772, 405] width 94 height 16
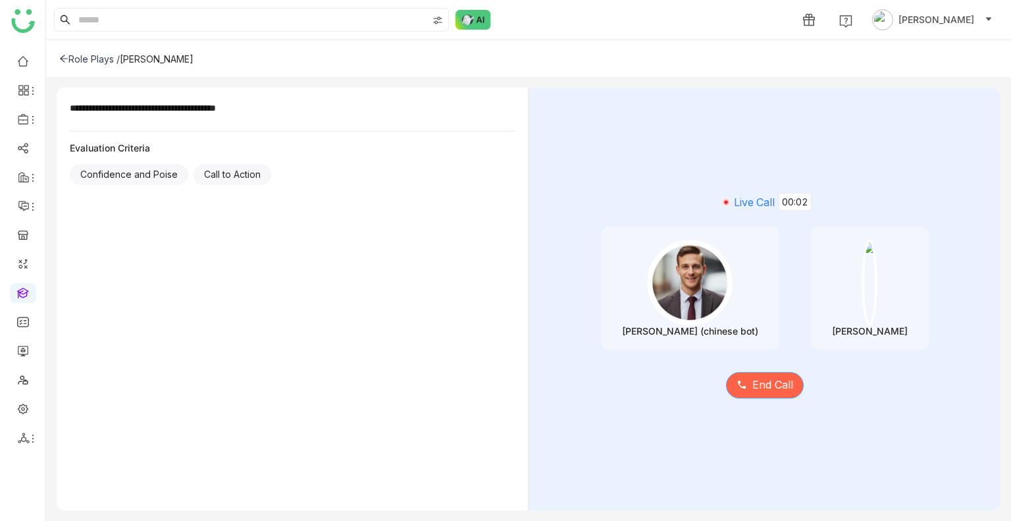
click at [745, 378] on button "End Call" at bounding box center [765, 385] width 78 height 26
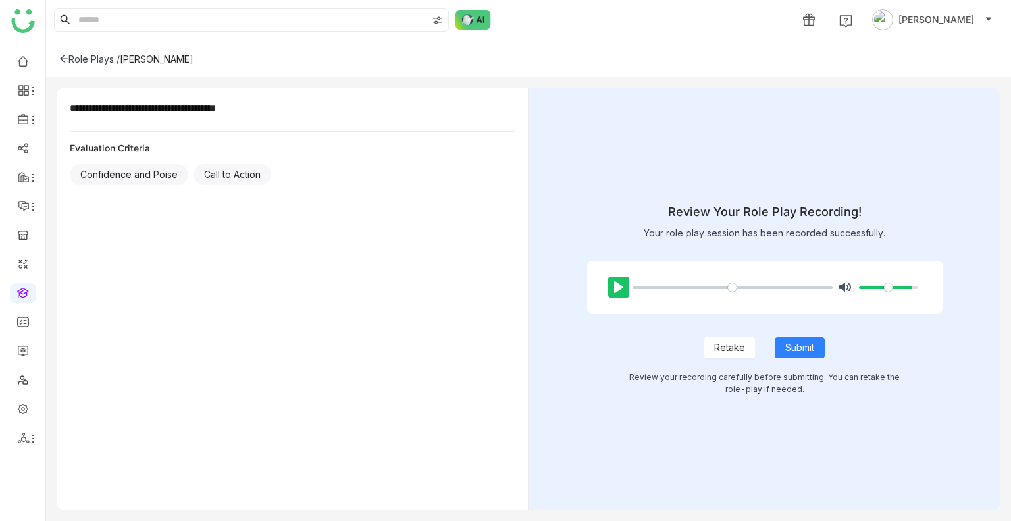
click at [623, 284] on button "Pause Play" at bounding box center [618, 286] width 21 height 21
click at [625, 288] on button "Pause Play" at bounding box center [618, 286] width 21 height 21
type input "*****"
click at [619, 277] on button "Pause Play" at bounding box center [618, 286] width 21 height 21
type input "***"
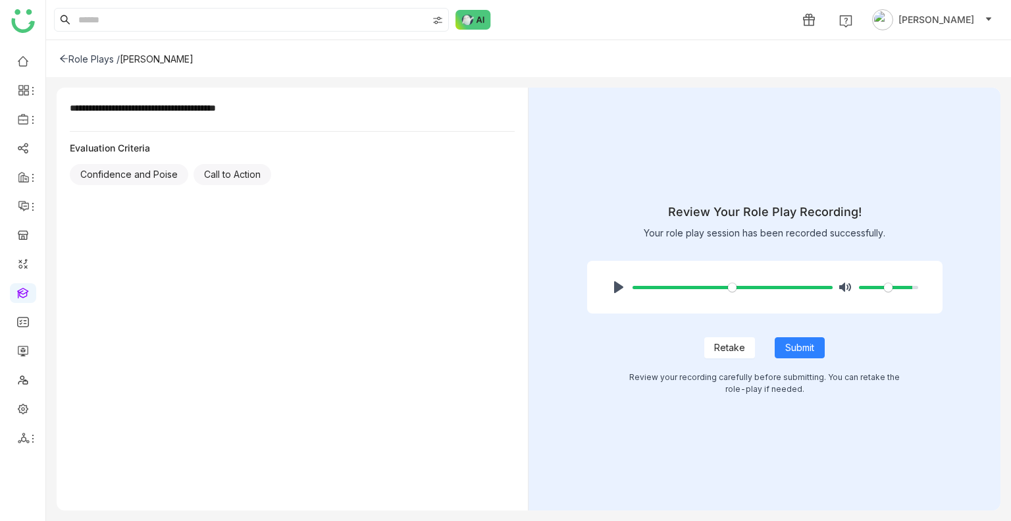
click at [736, 352] on span "Retake" at bounding box center [729, 347] width 31 height 14
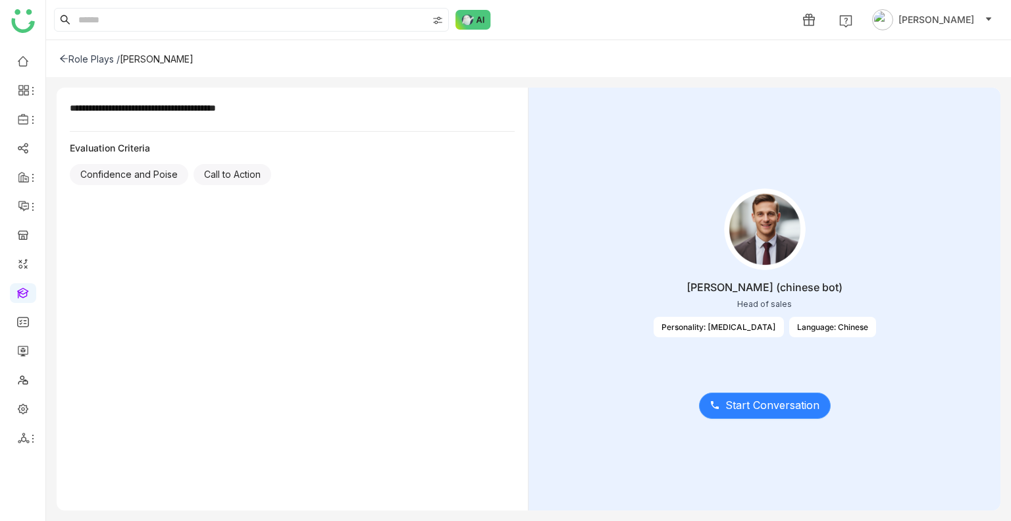
click at [745, 403] on span "Start Conversation" at bounding box center [772, 405] width 94 height 16
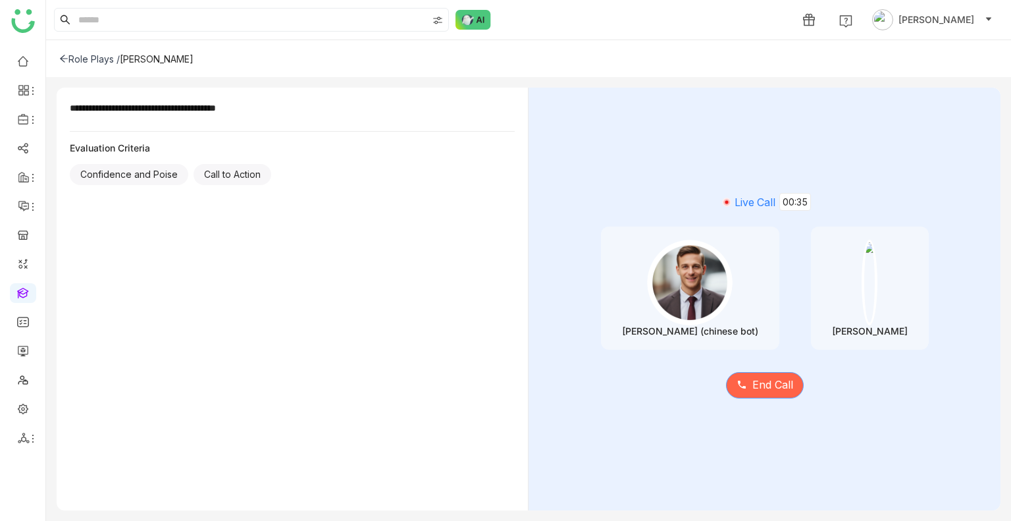
click at [779, 384] on span "End Call" at bounding box center [772, 384] width 41 height 16
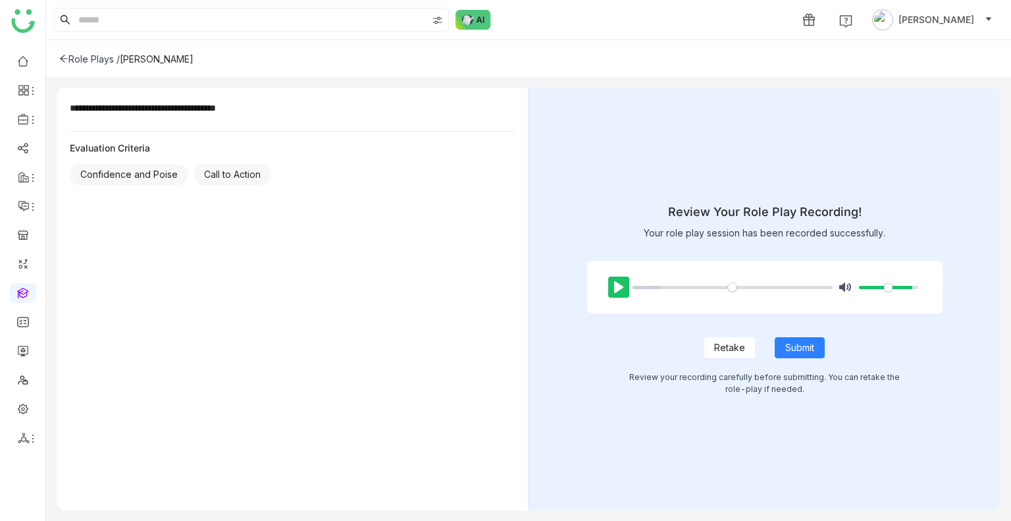
click at [615, 292] on button "Pause Play" at bounding box center [618, 286] width 21 height 21
type input "***"
click at [727, 346] on span "Retake" at bounding box center [729, 347] width 31 height 14
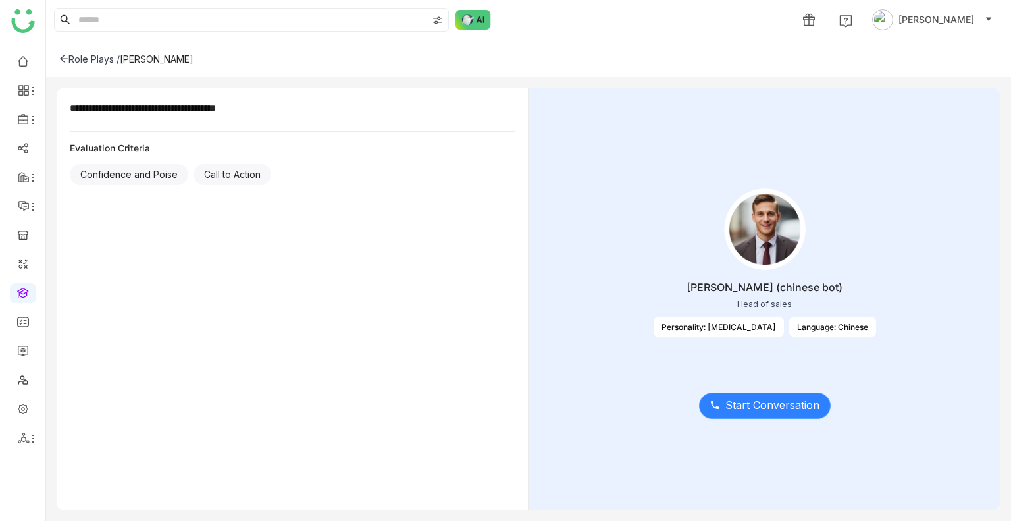
click at [769, 416] on button "Start Conversation" at bounding box center [765, 405] width 132 height 26
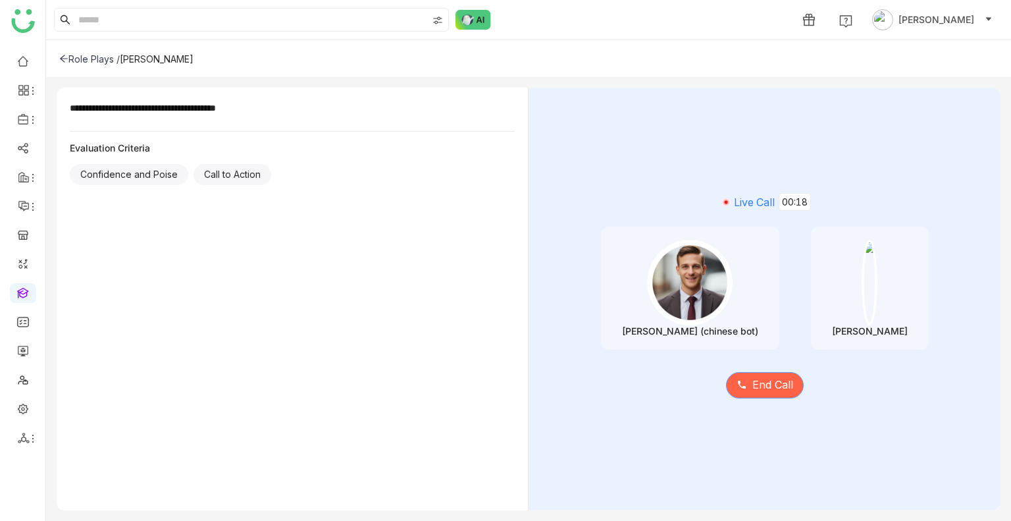
click at [754, 373] on button "End Call" at bounding box center [765, 385] width 78 height 26
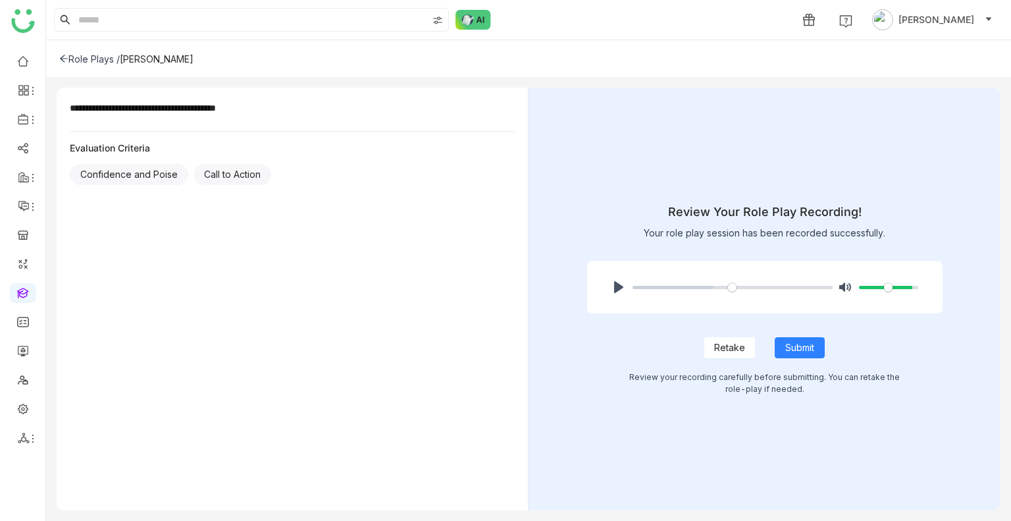
click at [727, 337] on button "Retake" at bounding box center [729, 347] width 51 height 21
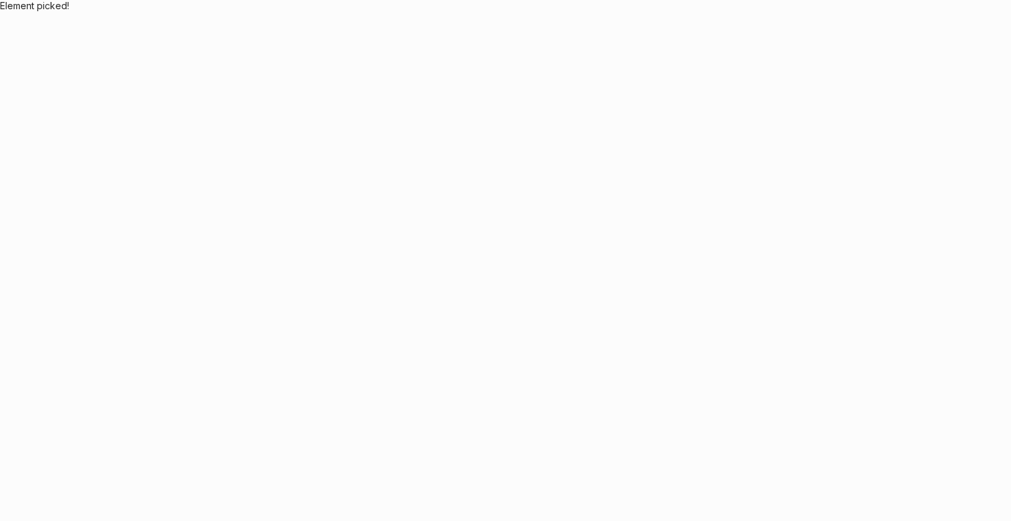
click at [727, 339] on body "Application Update Required We've recently updated our application and it looks…" at bounding box center [505, 260] width 1011 height 521
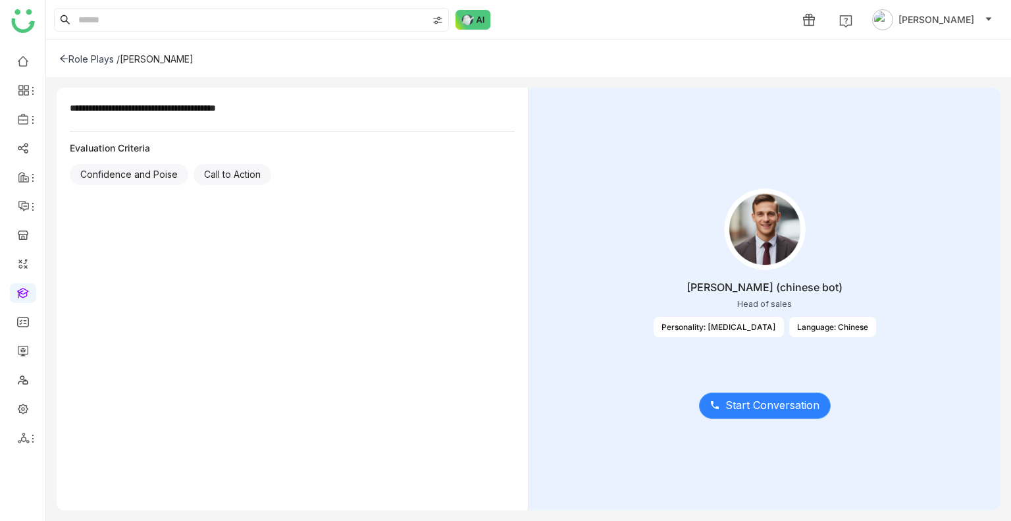
click at [742, 404] on span "Start Conversation" at bounding box center [772, 405] width 94 height 16
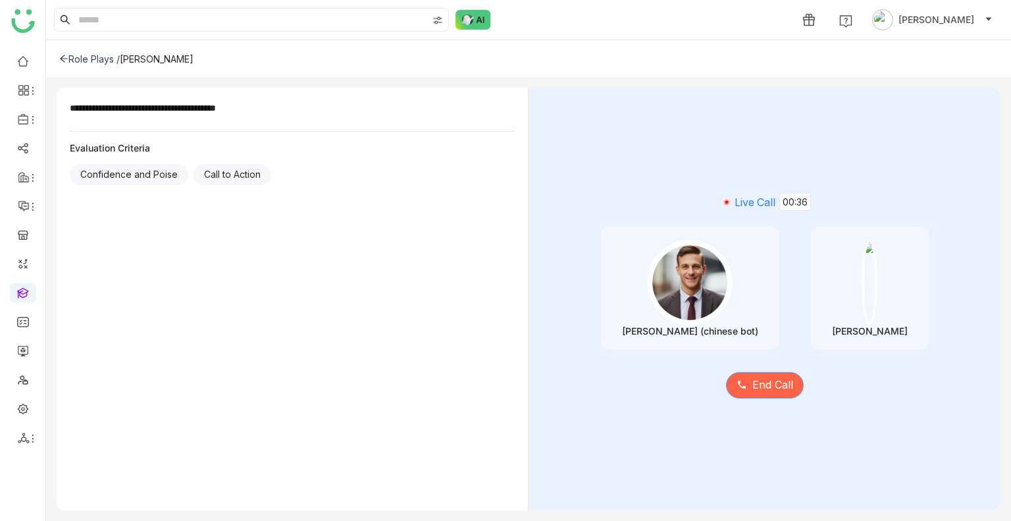
click at [741, 390] on span at bounding box center [741, 385] width 11 height 12
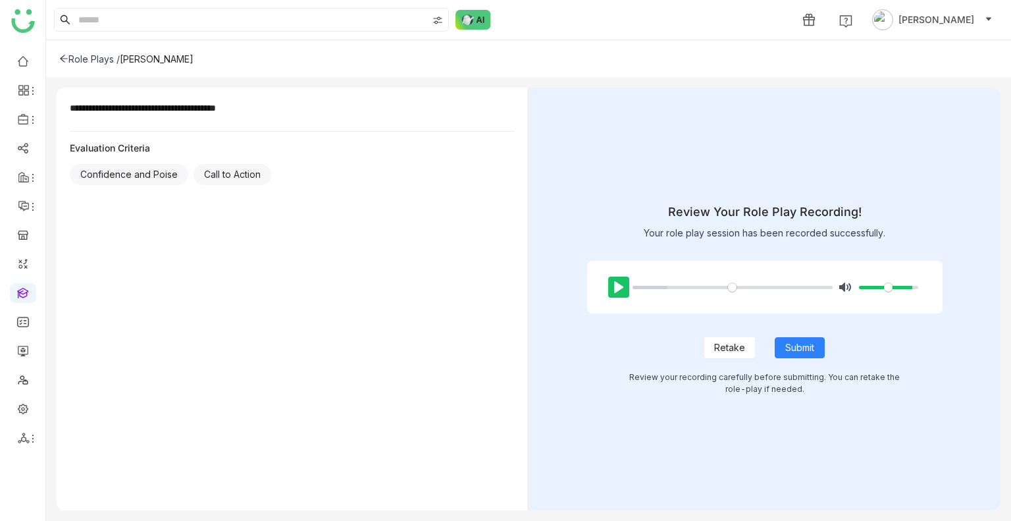
click at [619, 288] on button "Pause Play" at bounding box center [618, 286] width 21 height 21
type input "*****"
click at [719, 343] on span "Retake" at bounding box center [729, 347] width 31 height 14
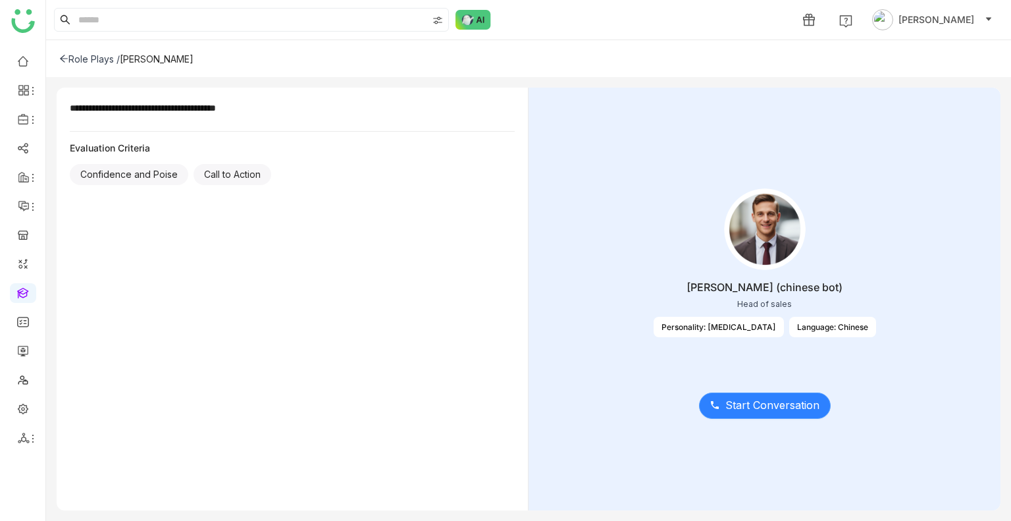
click at [754, 405] on span "Start Conversation" at bounding box center [772, 405] width 94 height 16
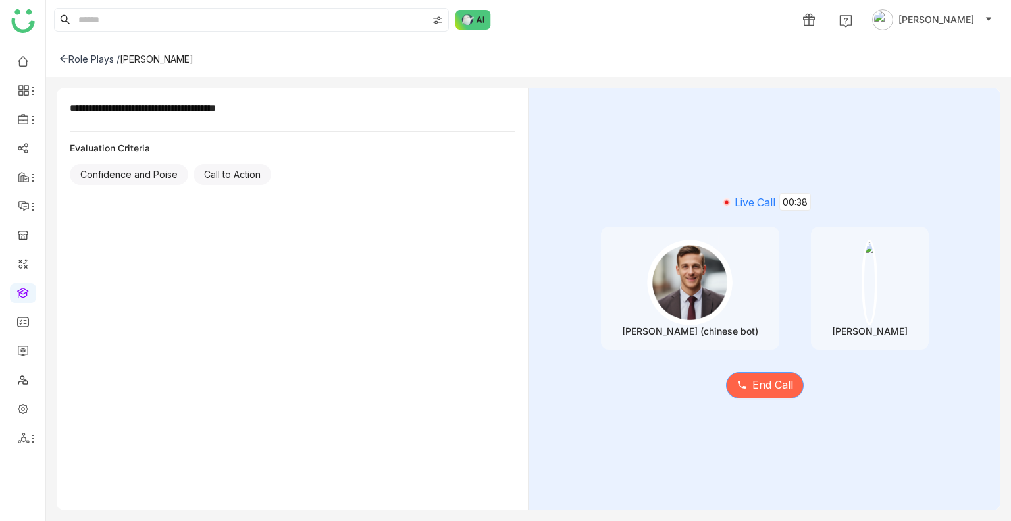
click at [766, 382] on span "End Call" at bounding box center [772, 384] width 41 height 16
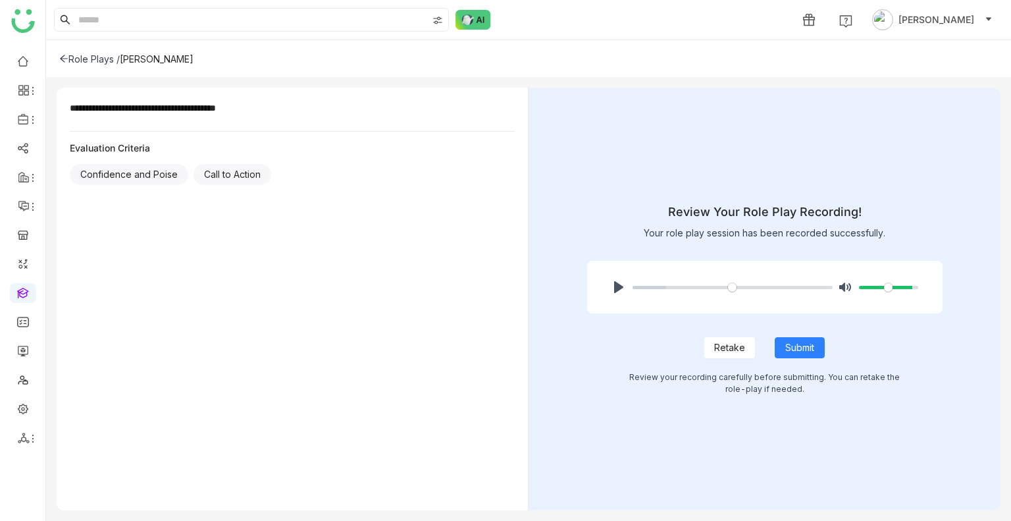
click at [606, 286] on div "Pause Play % buffered 00:00 Unmute Mute" at bounding box center [764, 287] width 355 height 53
click at [613, 286] on button "Pause Play" at bounding box center [618, 286] width 21 height 21
type input "****"
click at [785, 351] on span "Submit" at bounding box center [799, 347] width 29 height 14
type input "*****"
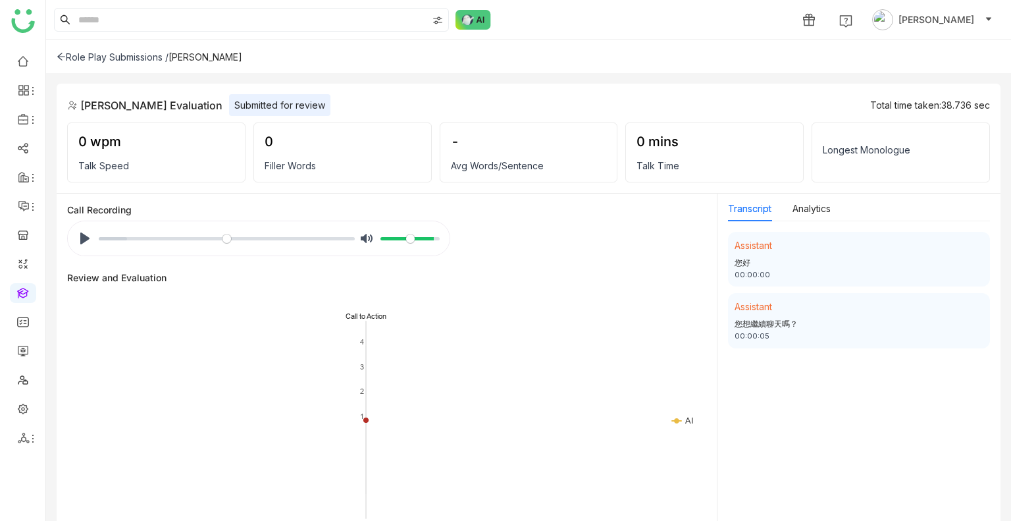
click at [428, 82] on div "Role Play Submissions / Mr. Zhang Uday Bhanu Evaluation Submitted for review To…" at bounding box center [528, 280] width 965 height 480
click at [101, 52] on div "Role Play Submissions /" at bounding box center [113, 56] width 112 height 11
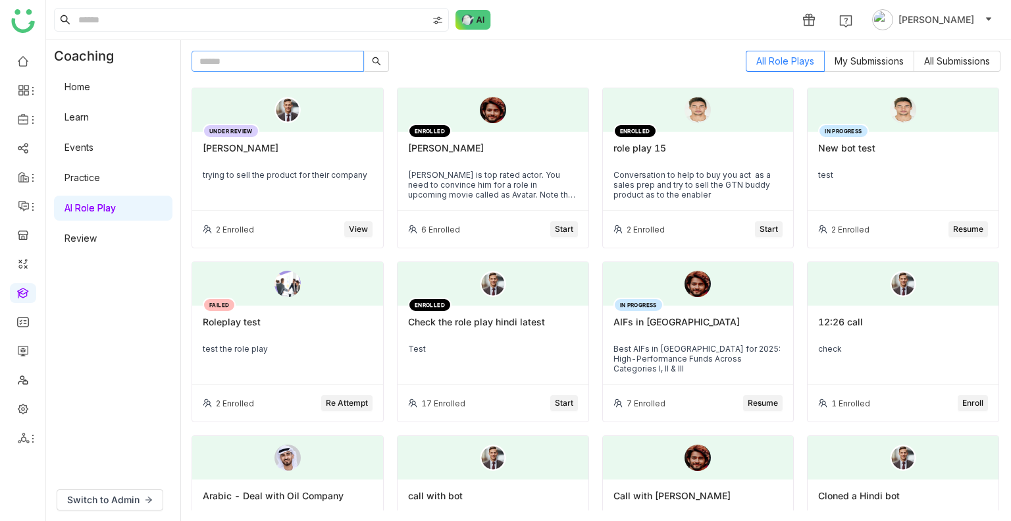
click at [240, 60] on input "text" at bounding box center [278, 61] width 172 height 21
click at [95, 232] on link "Review" at bounding box center [81, 237] width 32 height 11
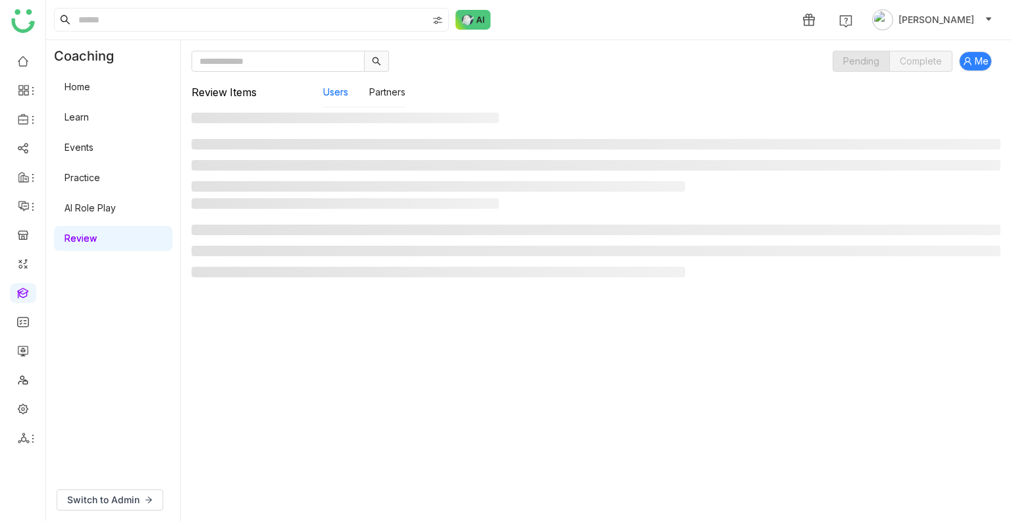
click at [95, 232] on link "Review" at bounding box center [81, 237] width 32 height 11
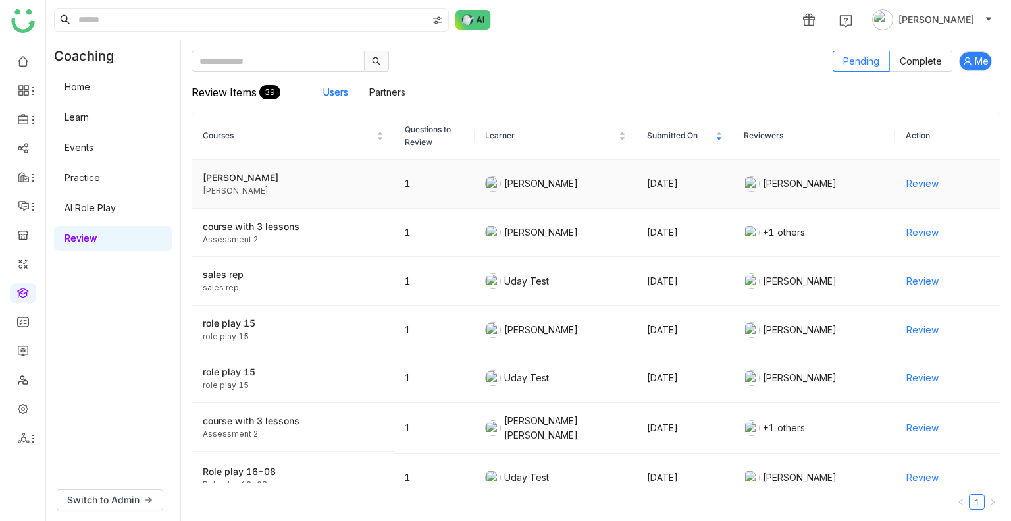
click at [906, 183] on span "Review" at bounding box center [922, 183] width 32 height 14
click at [113, 212] on link "AI Role Play" at bounding box center [90, 207] width 51 height 11
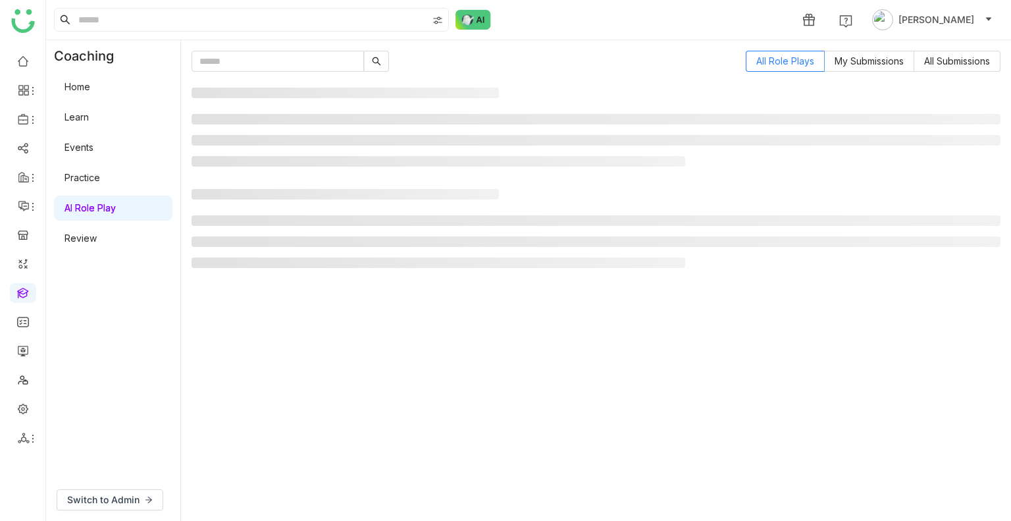
click at [113, 212] on link "AI Role Play" at bounding box center [90, 207] width 51 height 11
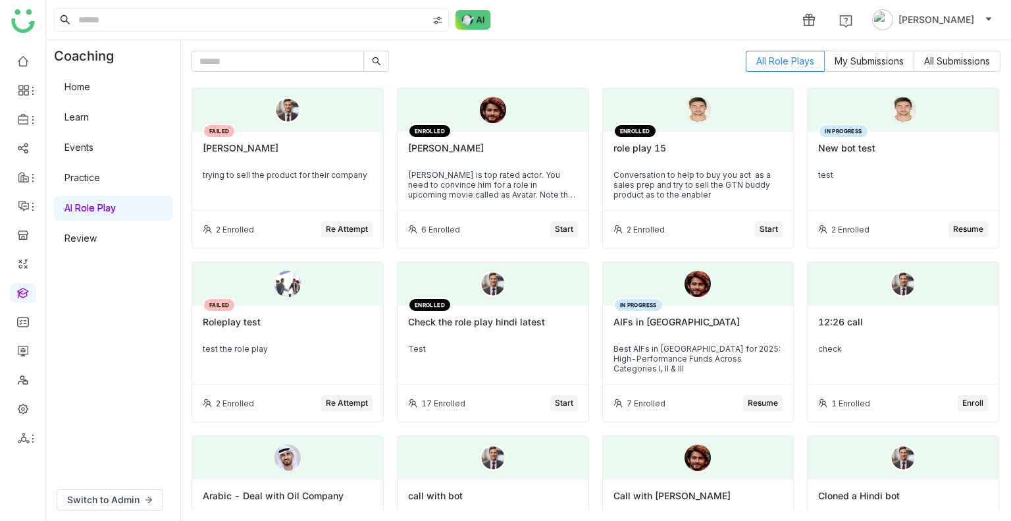
click at [340, 221] on button "Re Attempt" at bounding box center [346, 229] width 51 height 16
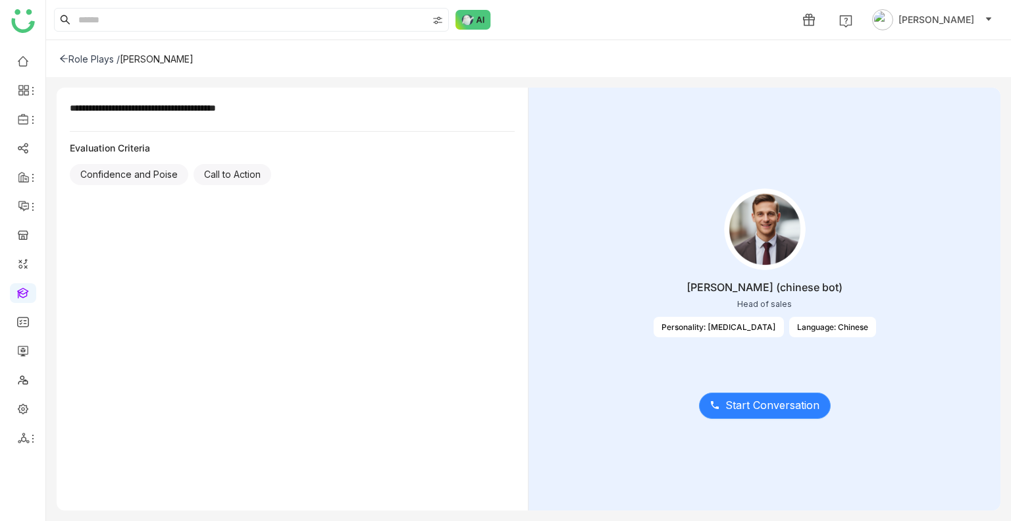
click at [775, 412] on span "Start Conversation" at bounding box center [772, 405] width 94 height 16
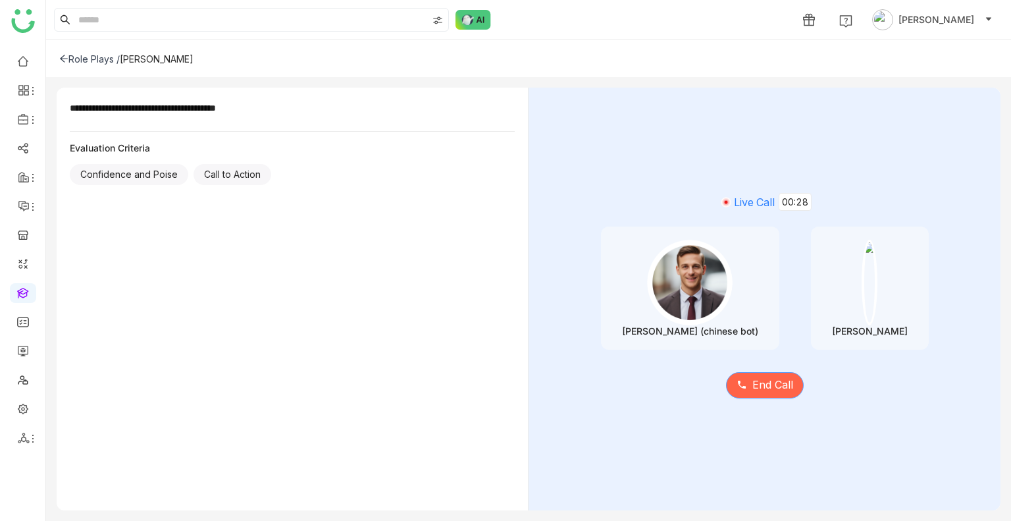
click at [777, 388] on span "End Call" at bounding box center [772, 384] width 41 height 16
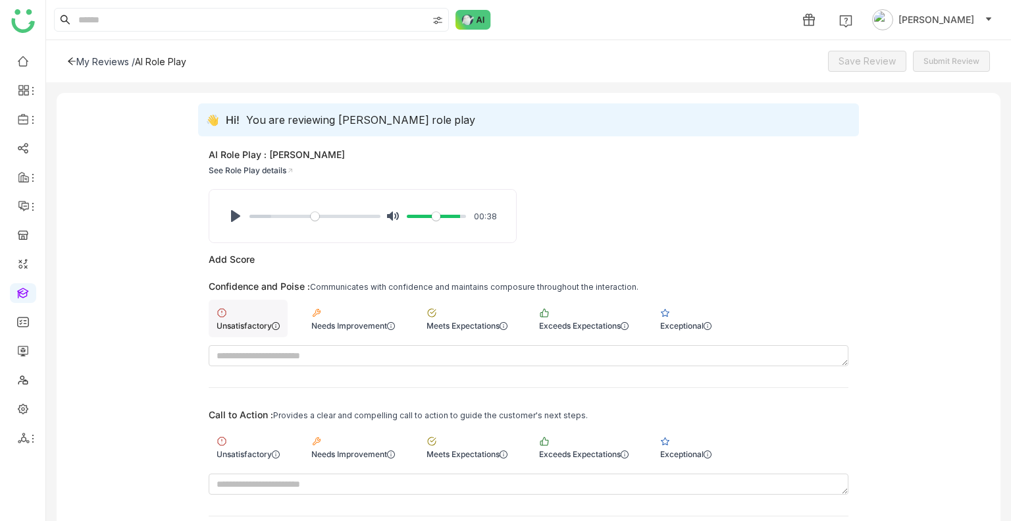
click at [211, 328] on div "Unsatisfactory" at bounding box center [248, 318] width 79 height 38
click at [250, 442] on div "Unsatisfactory" at bounding box center [248, 447] width 79 height 38
click at [877, 68] on span "Save Review" at bounding box center [867, 61] width 57 height 14
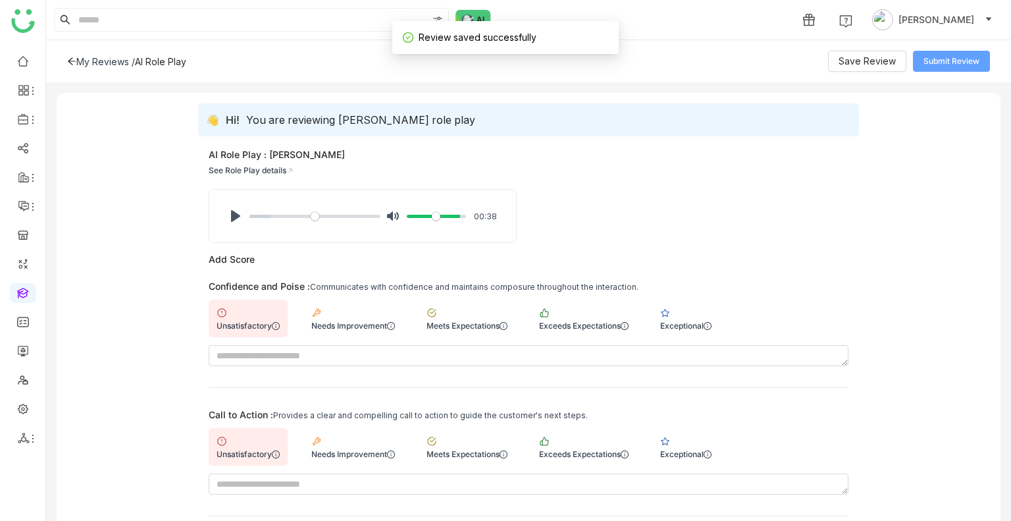
click at [937, 57] on span "Submit Review" at bounding box center [951, 61] width 56 height 13
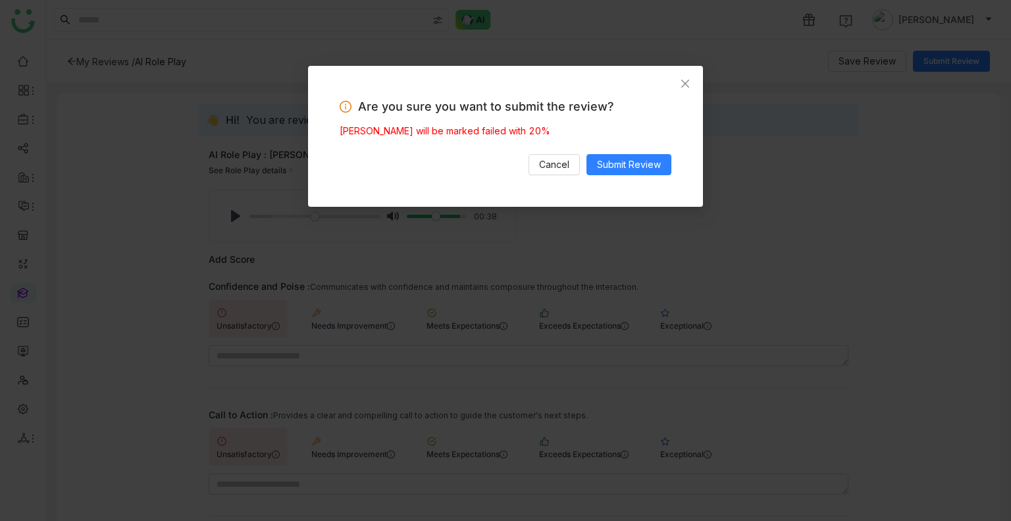
click at [640, 32] on nz-modal-container "Are you sure you want to submit the review? [PERSON_NAME] will be marked failed…" at bounding box center [505, 260] width 1011 height 521
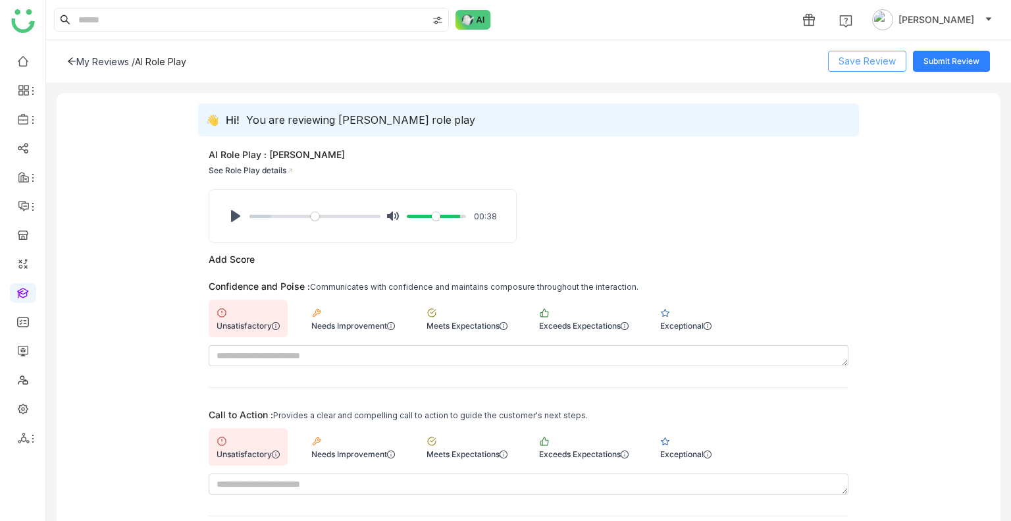
click at [878, 57] on span "Save Review" at bounding box center [867, 61] width 57 height 14
click at [942, 68] on button "Submit Review" at bounding box center [951, 61] width 77 height 21
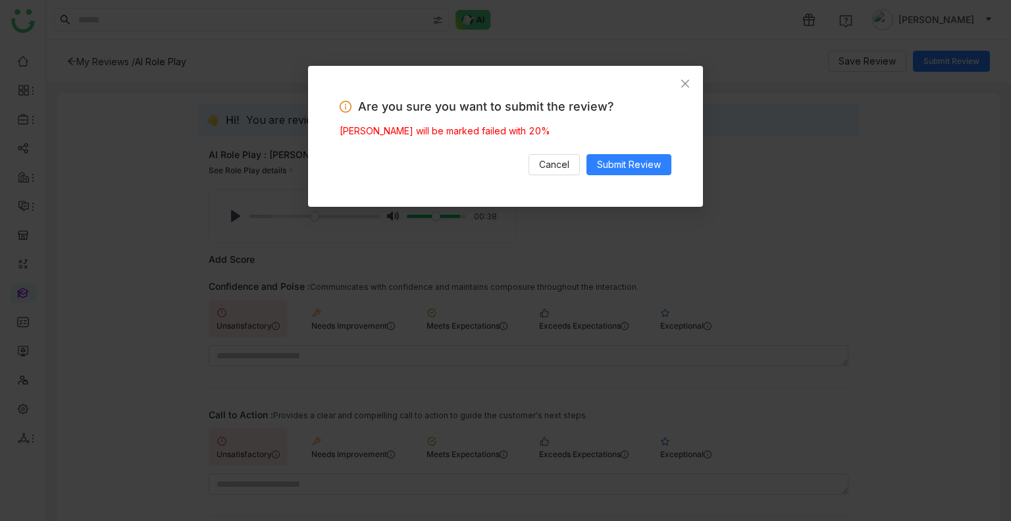
click at [608, 153] on div "Are you sure you want to submit the review? [PERSON_NAME] will be marked failed…" at bounding box center [506, 136] width 332 height 78
click at [620, 160] on span "Submit Review" at bounding box center [629, 164] width 64 height 14
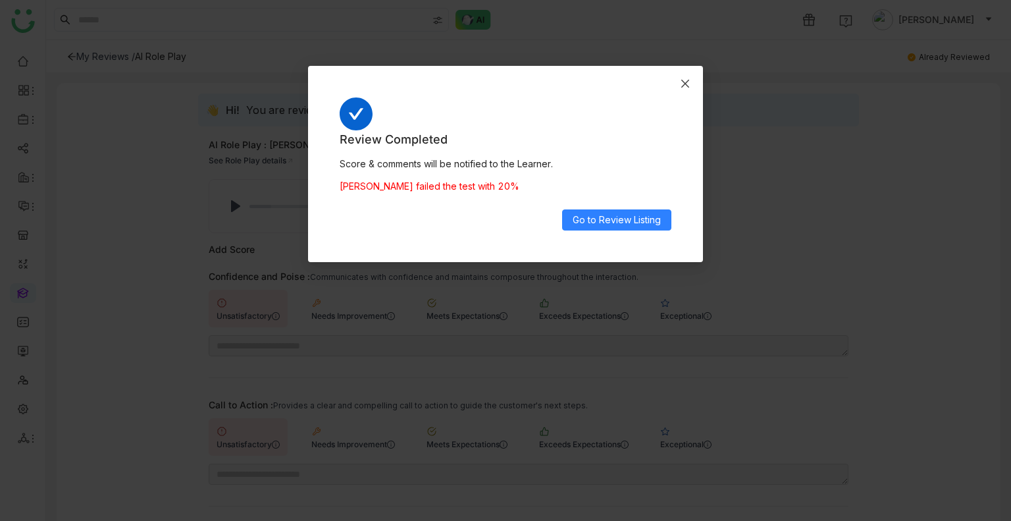
click at [679, 91] on span "Close" at bounding box center [685, 84] width 36 height 36
